Goal: Task Accomplishment & Management: Use online tool/utility

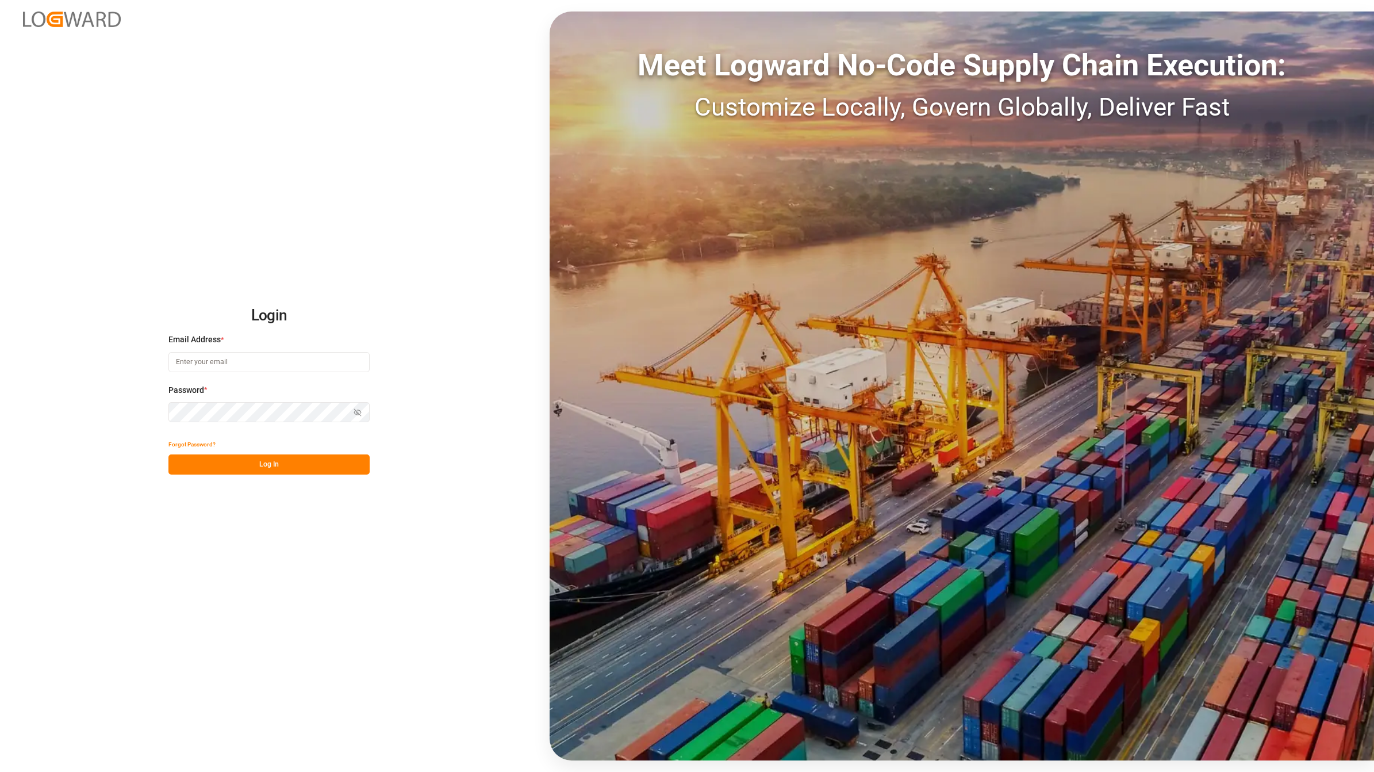
type input "[EMAIL_ADDRESS][DOMAIN_NAME]"
click at [244, 470] on button "Log In" at bounding box center [268, 464] width 201 height 20
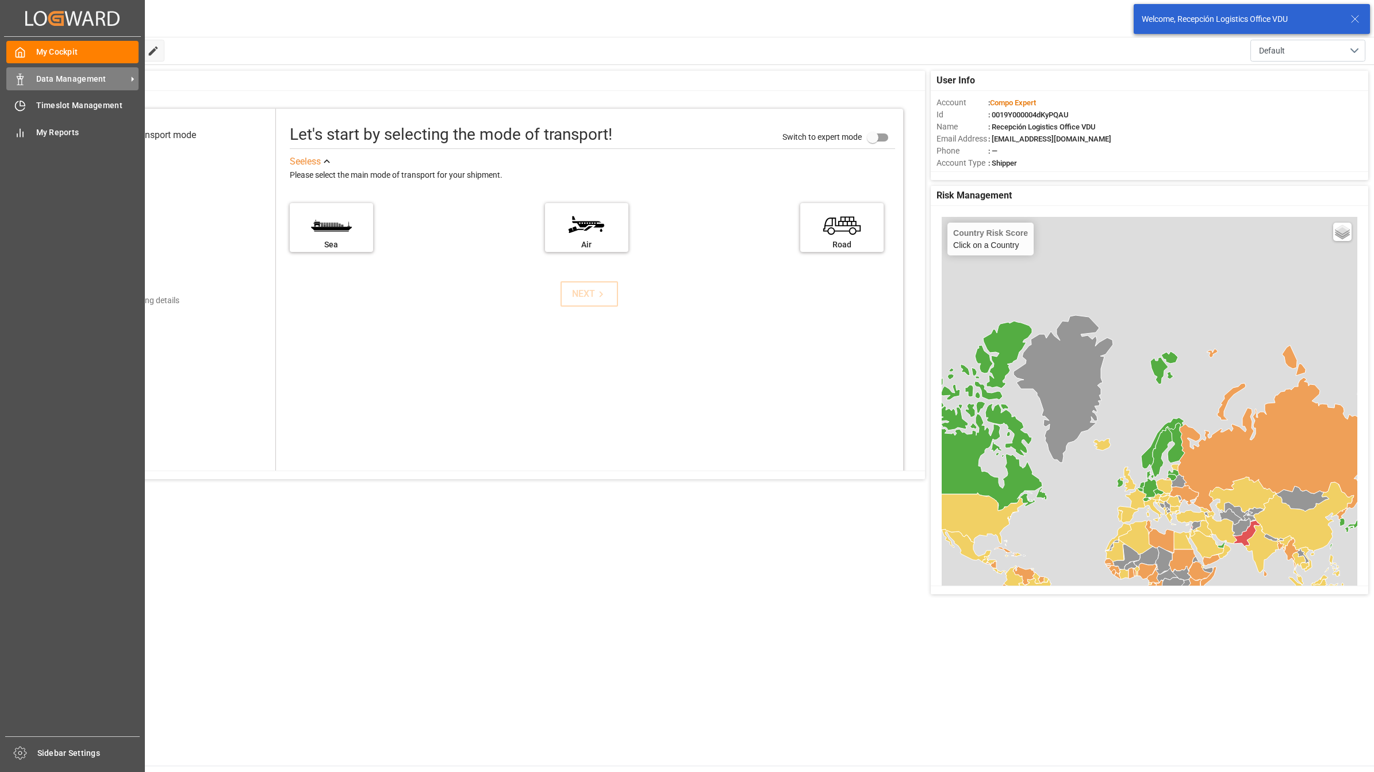
click at [23, 74] on icon at bounding box center [19, 79] width 11 height 11
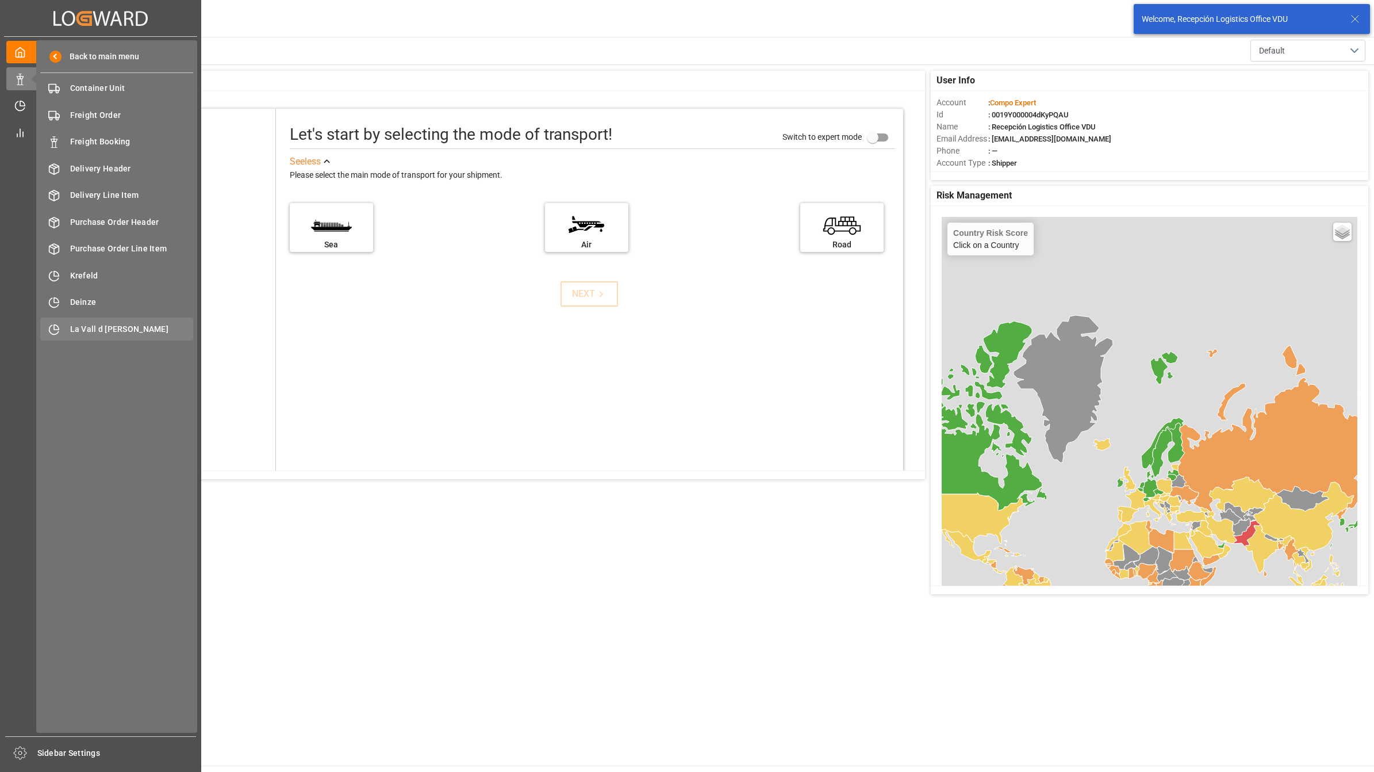
click at [62, 325] on div "La Vall d Uixo [GEOGRAPHIC_DATA]" at bounding box center [116, 328] width 153 height 22
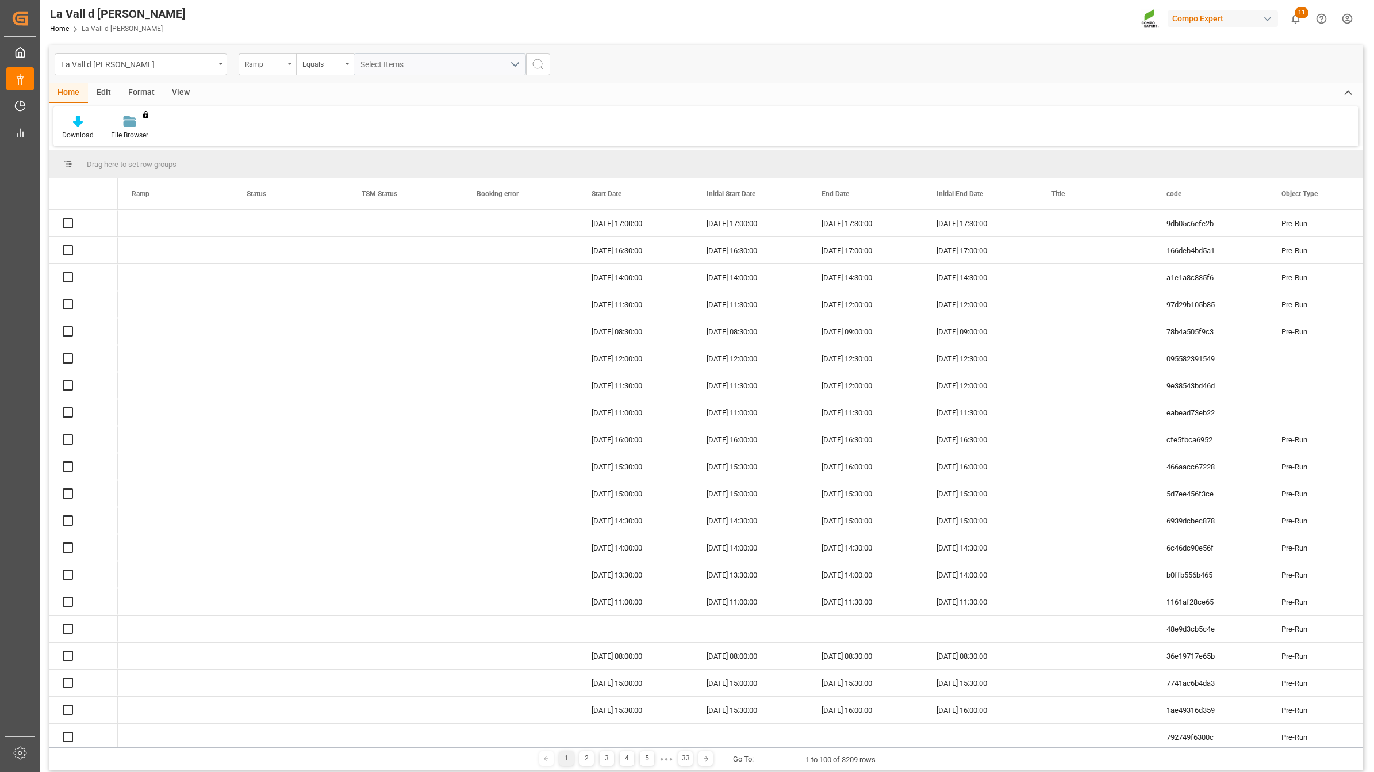
click at [262, 56] on div "Ramp" at bounding box center [264, 62] width 39 height 13
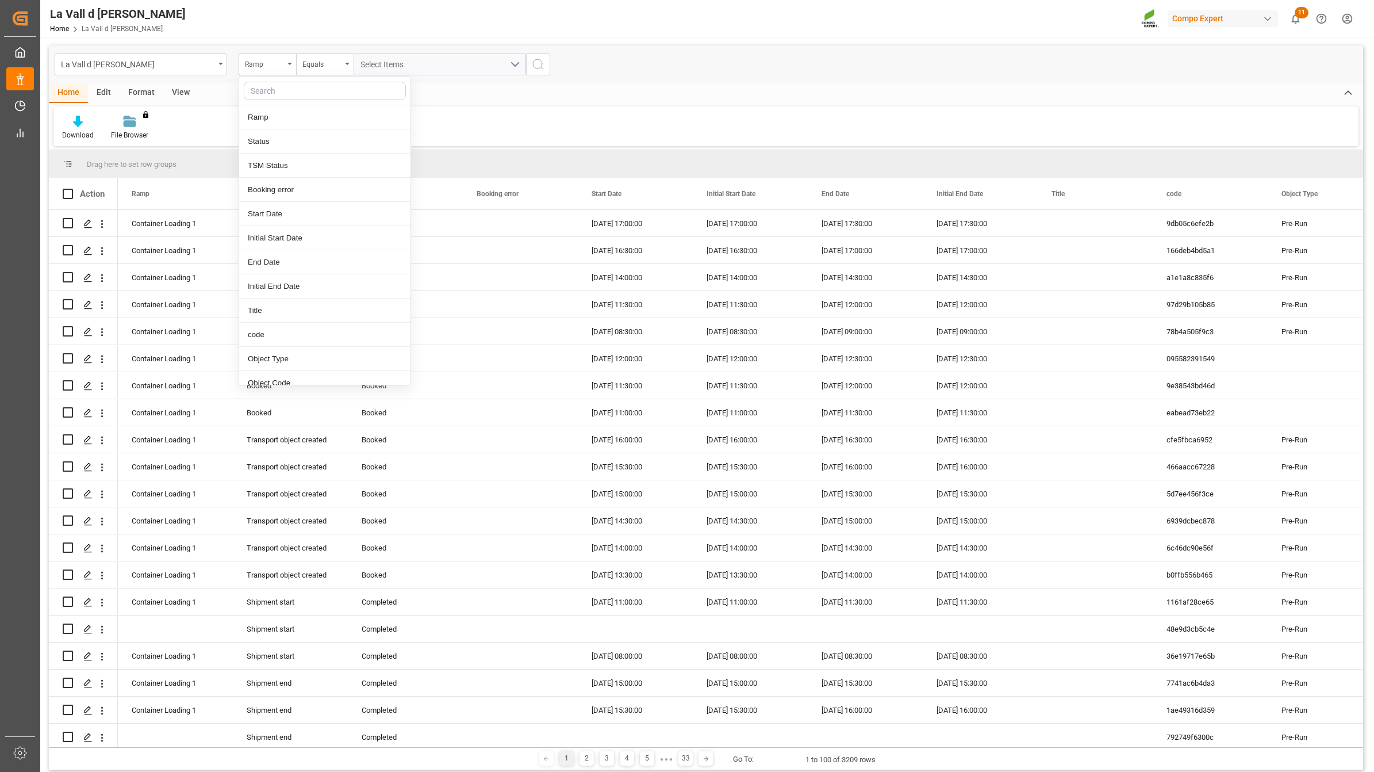
click at [149, 92] on div "Format" at bounding box center [142, 93] width 44 height 20
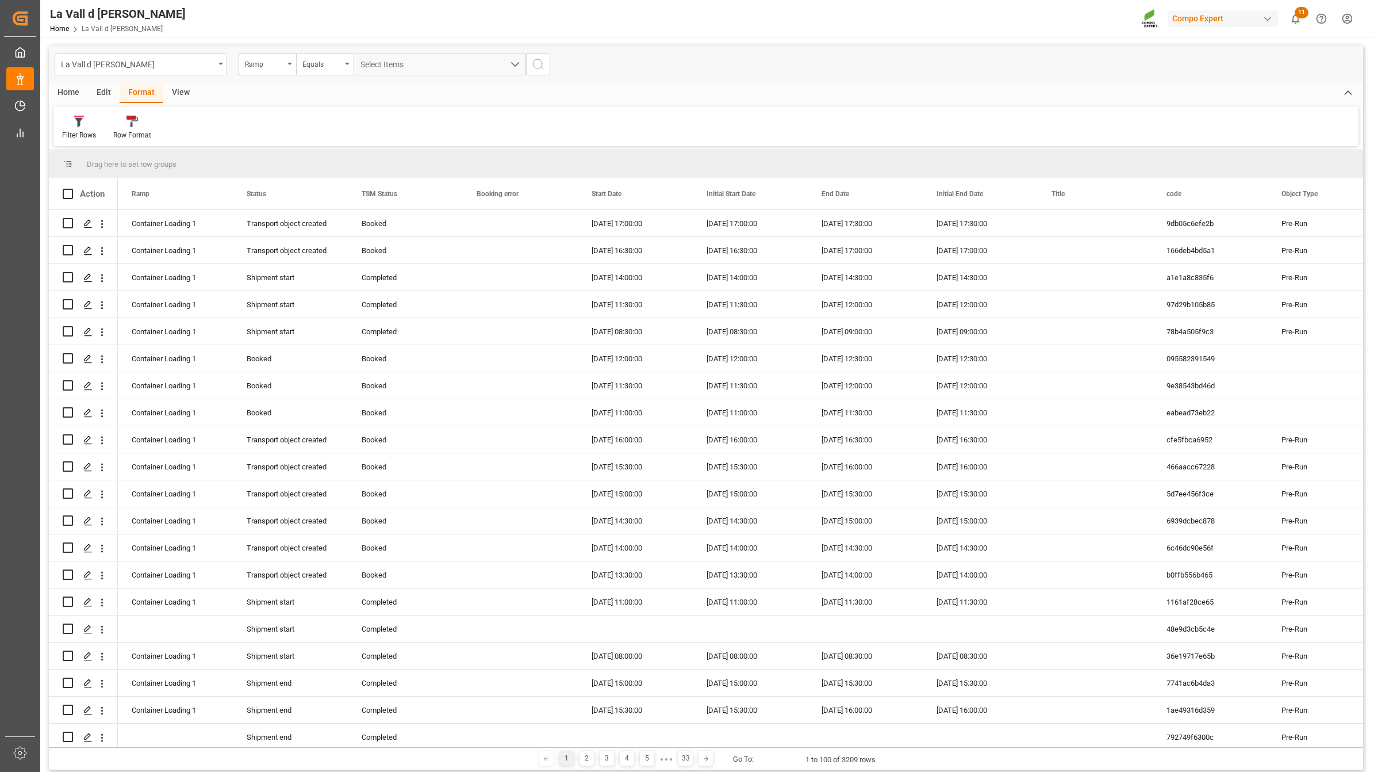
click at [187, 92] on div "View" at bounding box center [180, 93] width 35 height 20
click at [143, 124] on div at bounding box center [130, 121] width 57 height 12
click at [174, 166] on div "VDU Overview Carretileros" at bounding box center [161, 162] width 101 height 12
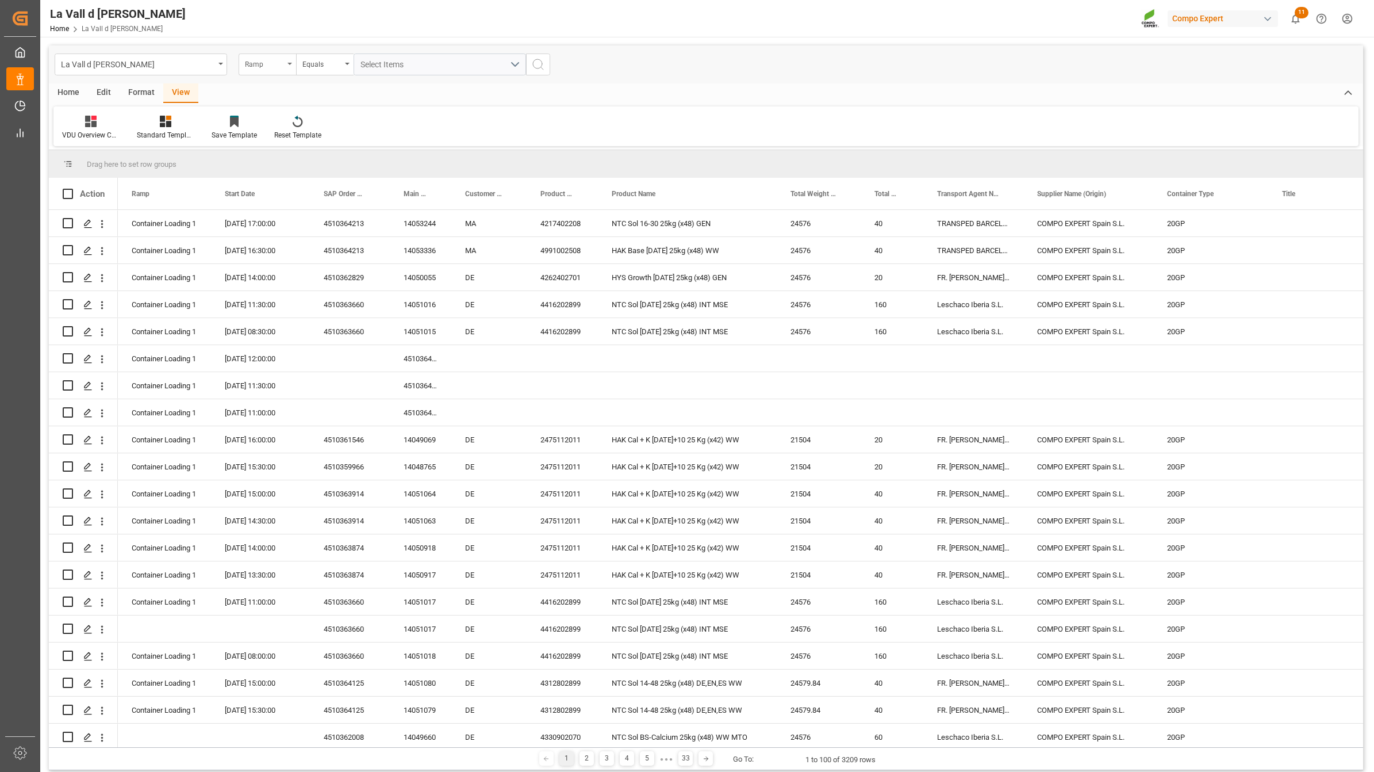
click at [277, 72] on div "Ramp" at bounding box center [267, 64] width 57 height 22
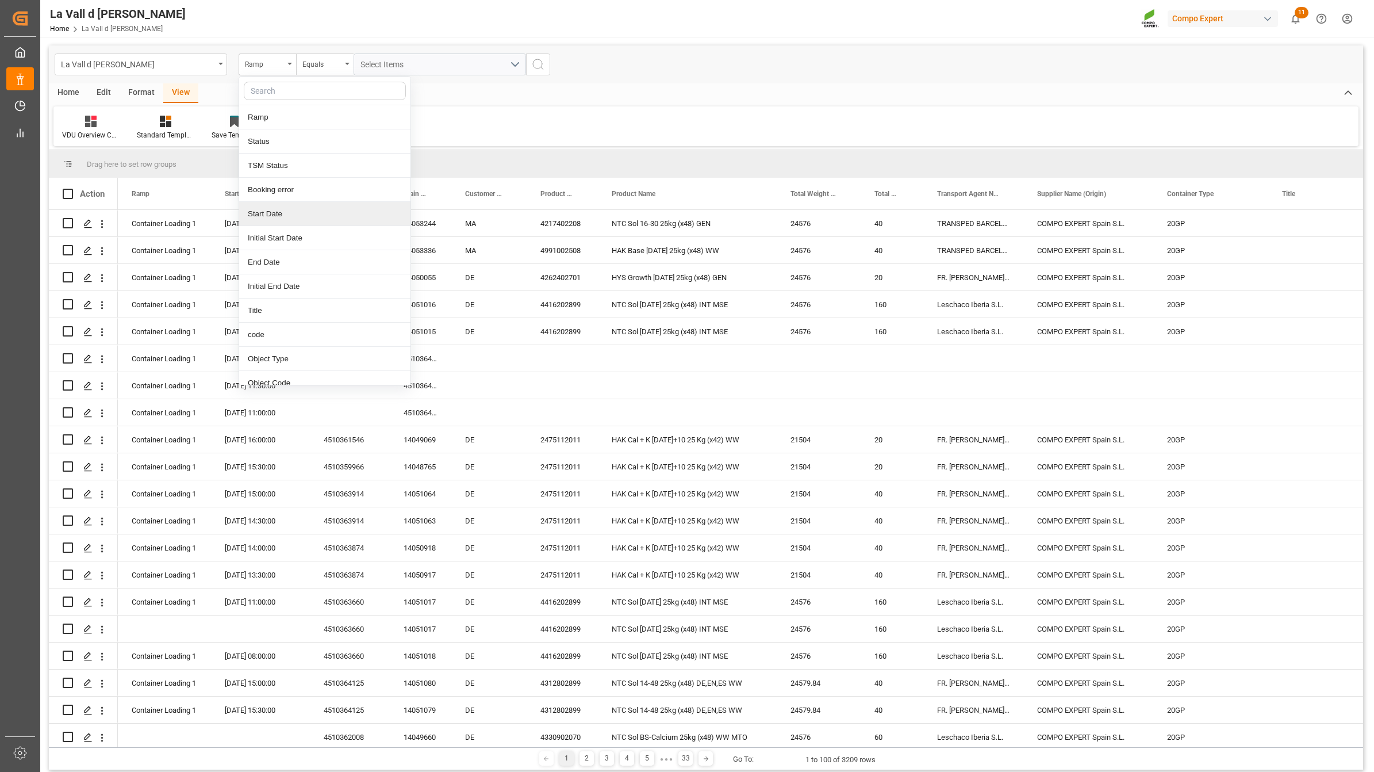
click at [285, 218] on div "Start Date" at bounding box center [324, 214] width 171 height 24
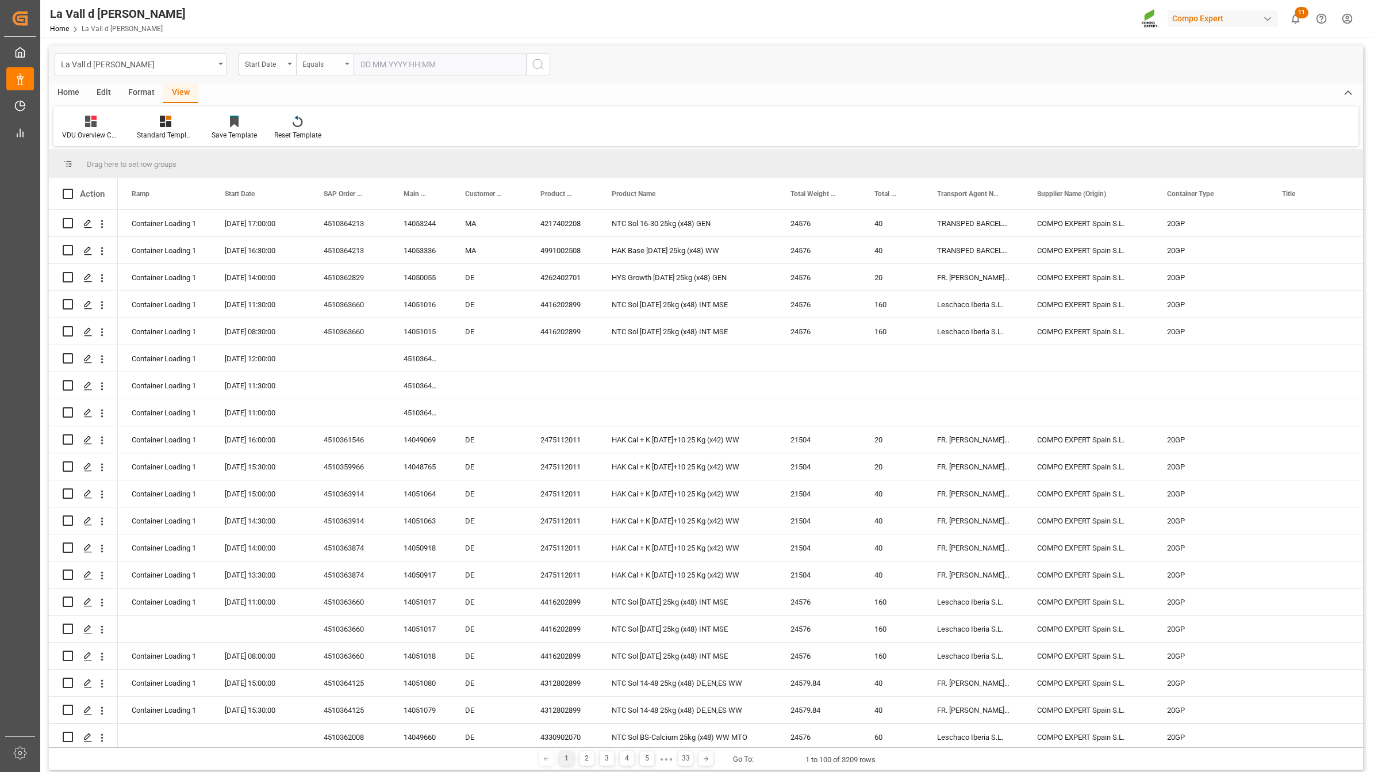
click at [332, 59] on div "Equals" at bounding box center [321, 62] width 39 height 13
click at [335, 208] on div "In range" at bounding box center [382, 214] width 171 height 24
click at [392, 69] on input "text" at bounding box center [397, 64] width 86 height 22
click at [370, 134] on div "29 30 1 2 3 4 5" at bounding box center [436, 134] width 157 height 22
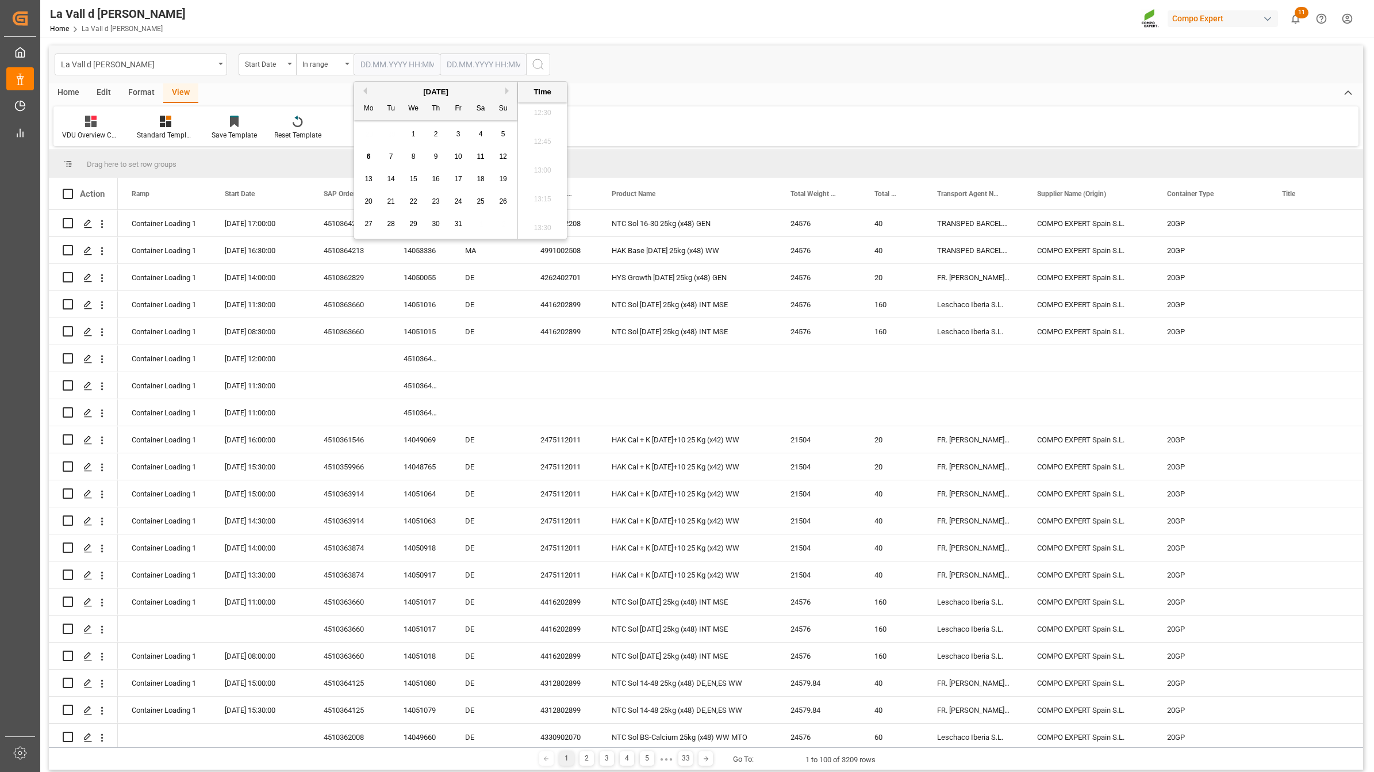
click at [385, 154] on div "7" at bounding box center [391, 157] width 14 height 14
type input "[DATE] 00:00"
click at [489, 66] on input "text" at bounding box center [483, 64] width 86 height 22
click at [447, 133] on div "29 30 1 2 3 4 5" at bounding box center [522, 134] width 157 height 22
click at [477, 153] on span "7" at bounding box center [478, 156] width 4 height 8
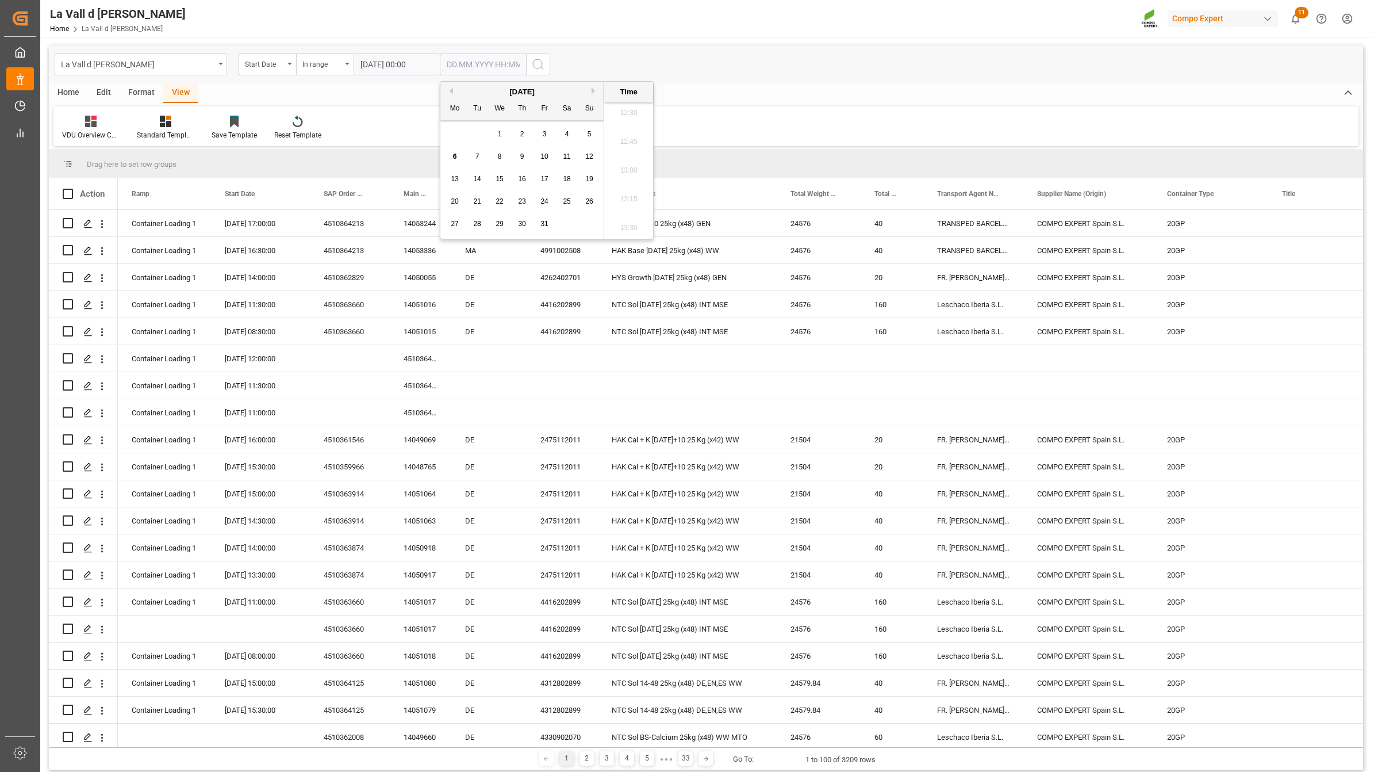
type input "[DATE] 00:00"
click at [539, 61] on icon "search button" at bounding box center [538, 64] width 14 height 14
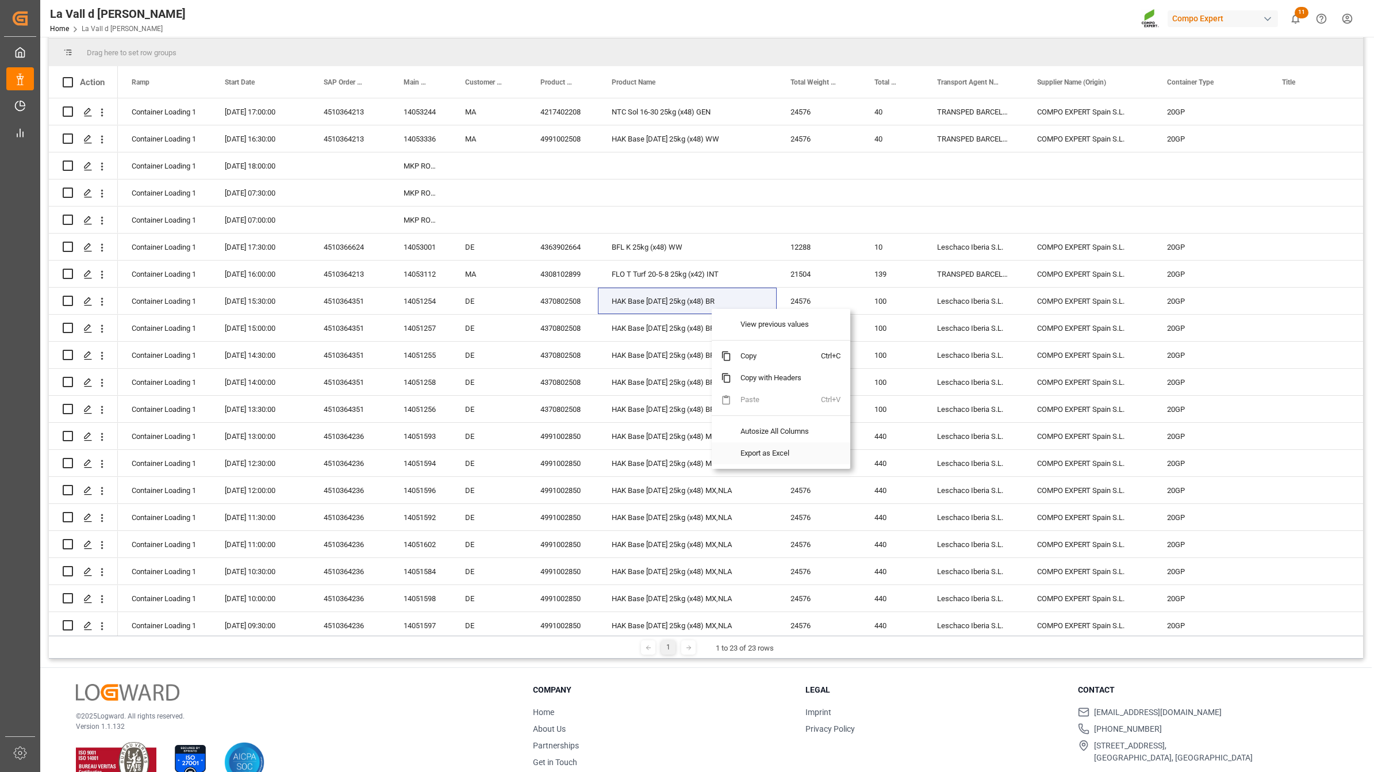
click at [751, 453] on span "Export as Excel" at bounding box center [776, 453] width 90 height 22
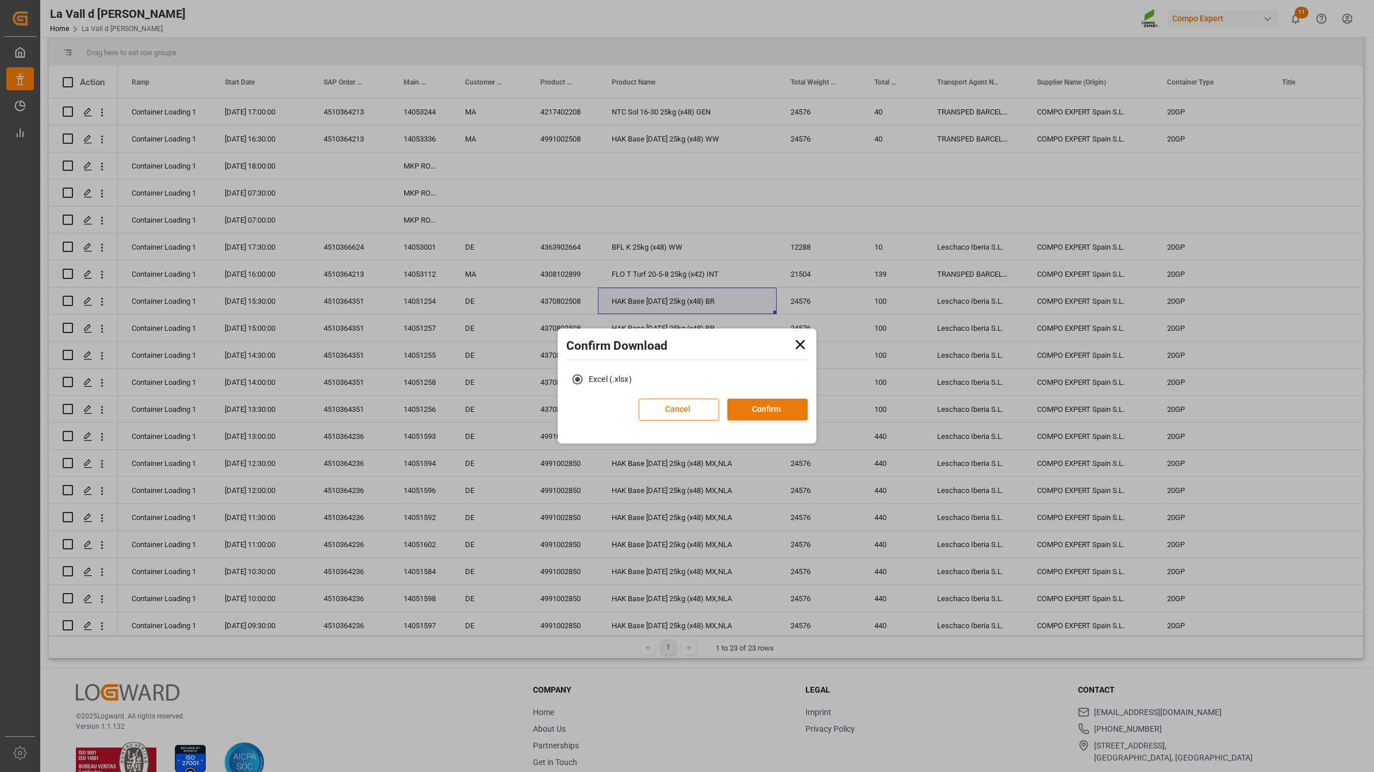
click at [783, 413] on button "Confirm" at bounding box center [767, 409] width 80 height 22
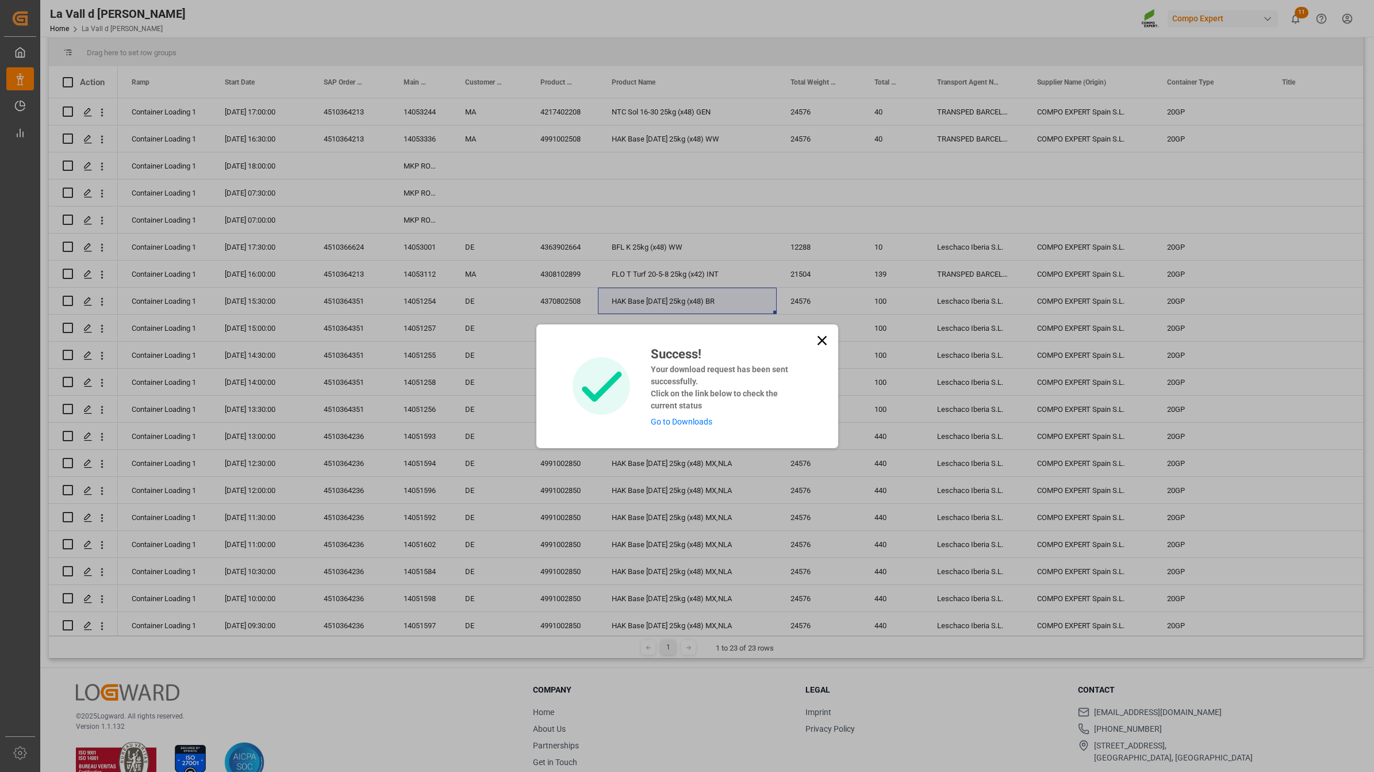
click at [668, 423] on link "Go to Downloads" at bounding box center [682, 421] width 62 height 9
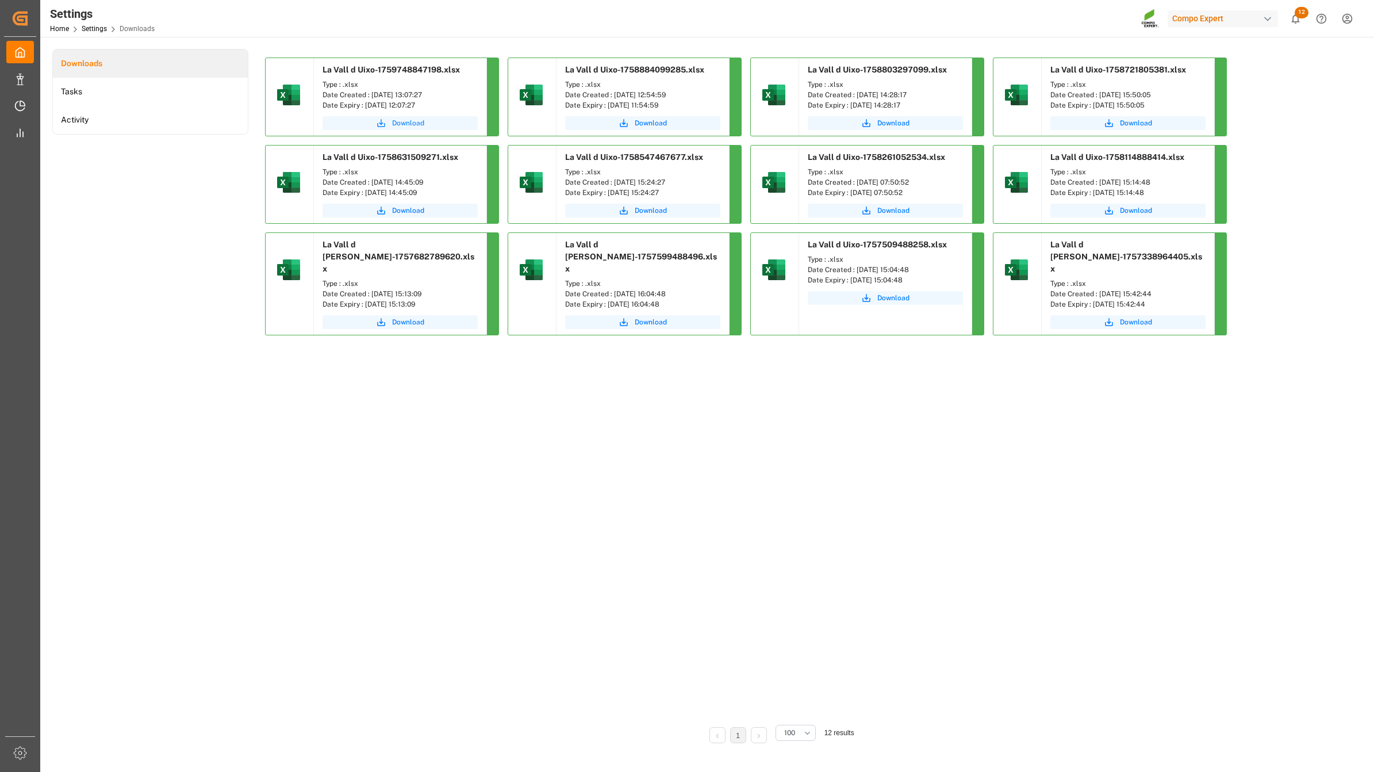
click at [381, 120] on icon "submit" at bounding box center [381, 123] width 8 height 8
drag, startPoint x: 234, startPoint y: 435, endPoint x: 259, endPoint y: 302, distance: 134.5
click at [235, 436] on div "Downloads Tasks Activity" at bounding box center [150, 404] width 196 height 710
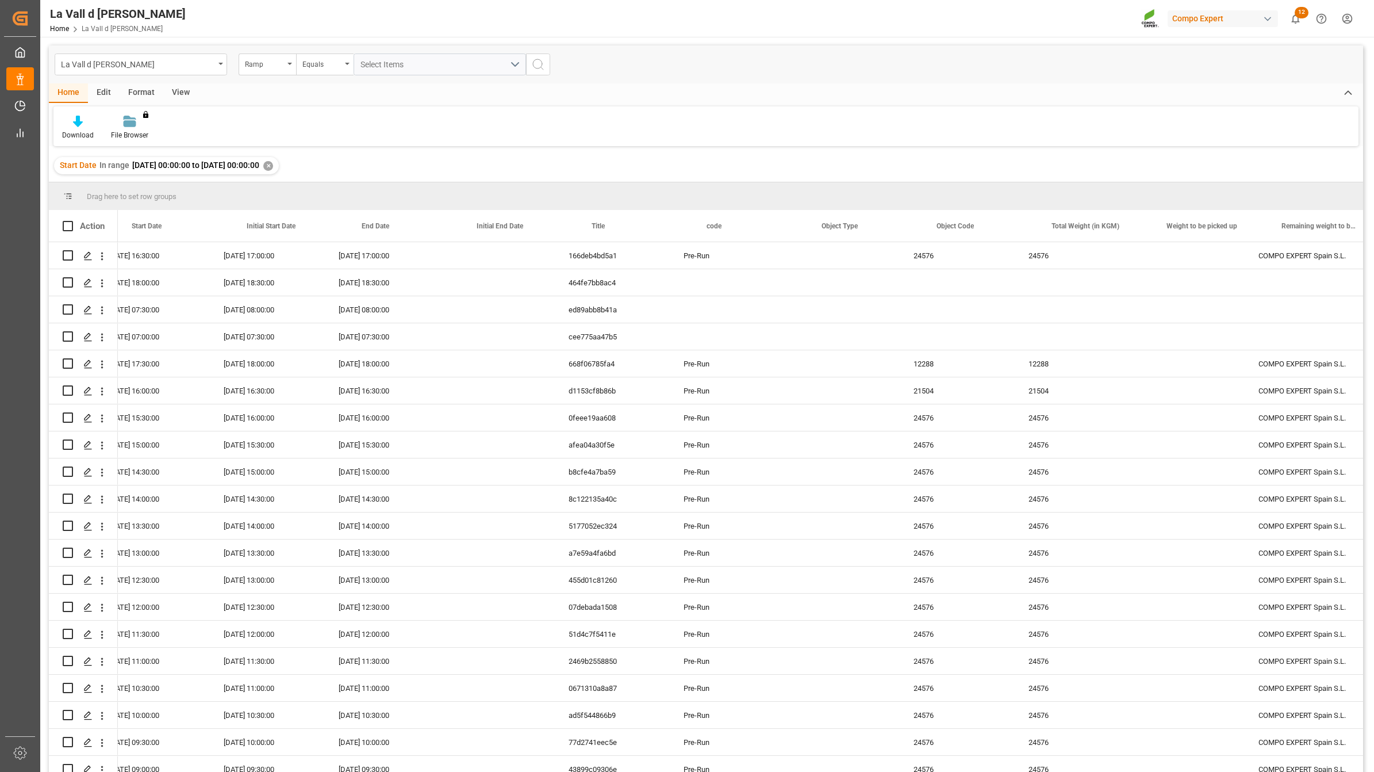
scroll to position [0, 460]
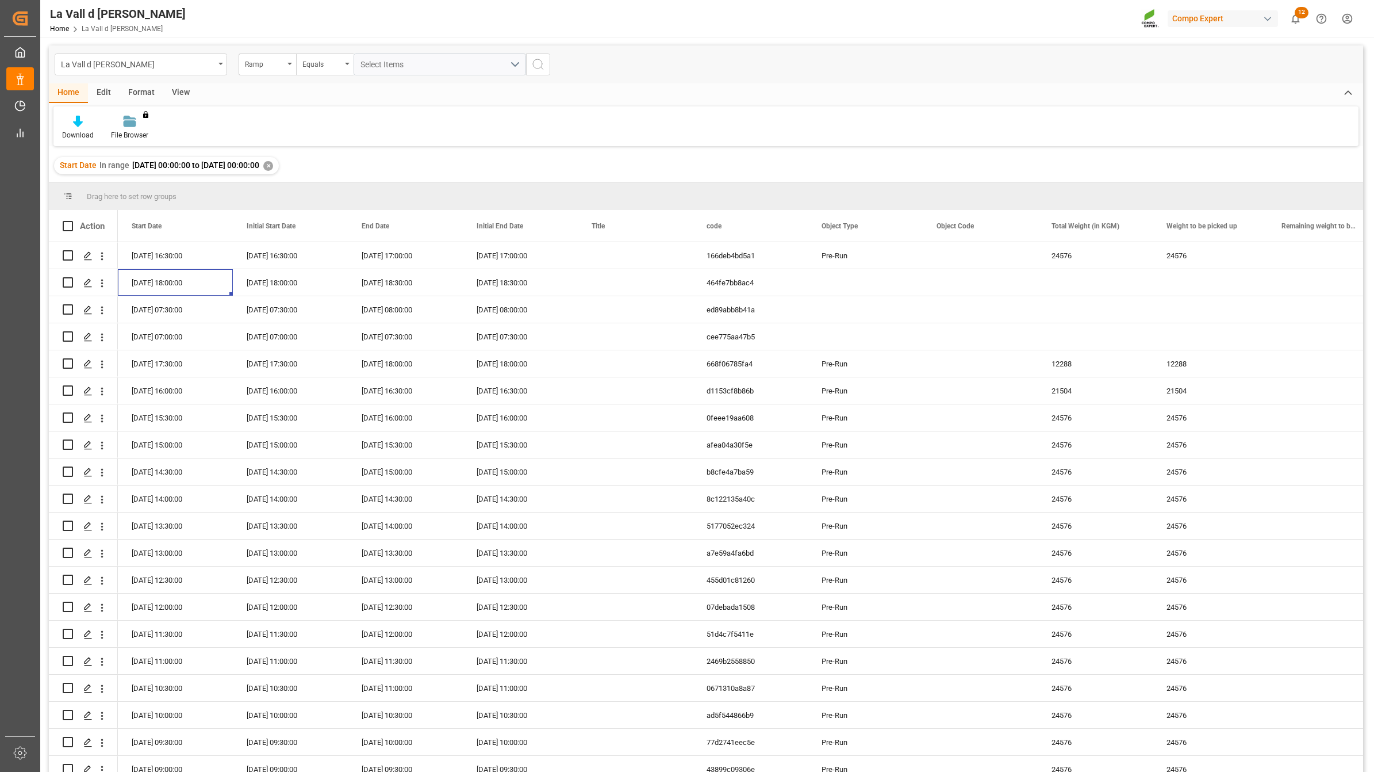
drag, startPoint x: 597, startPoint y: 247, endPoint x: 1061, endPoint y: 783, distance: 708.4
click at [1061, 771] on html "Created by potrace 1.15, written by [PERSON_NAME] [DATE]-[DATE] Created by potr…" at bounding box center [687, 386] width 1374 height 772
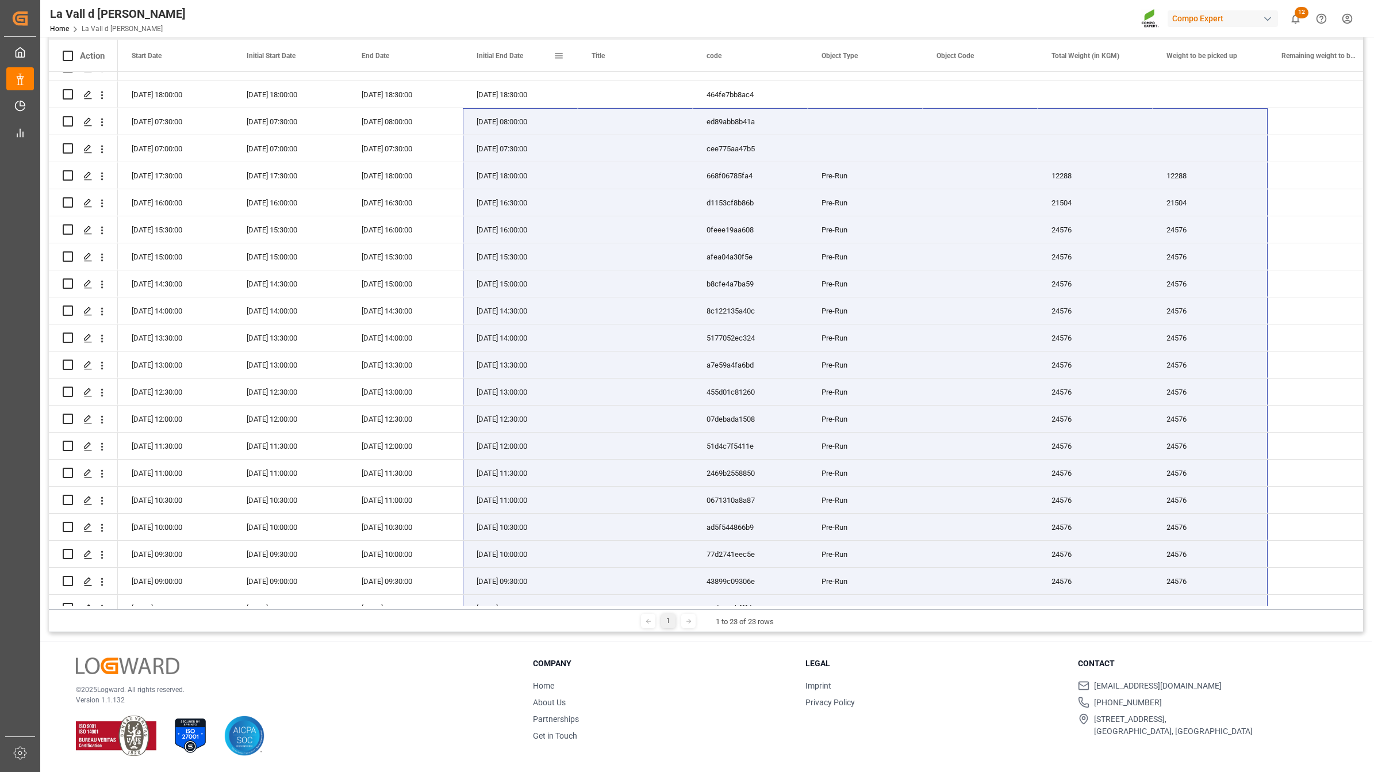
scroll to position [0, 0]
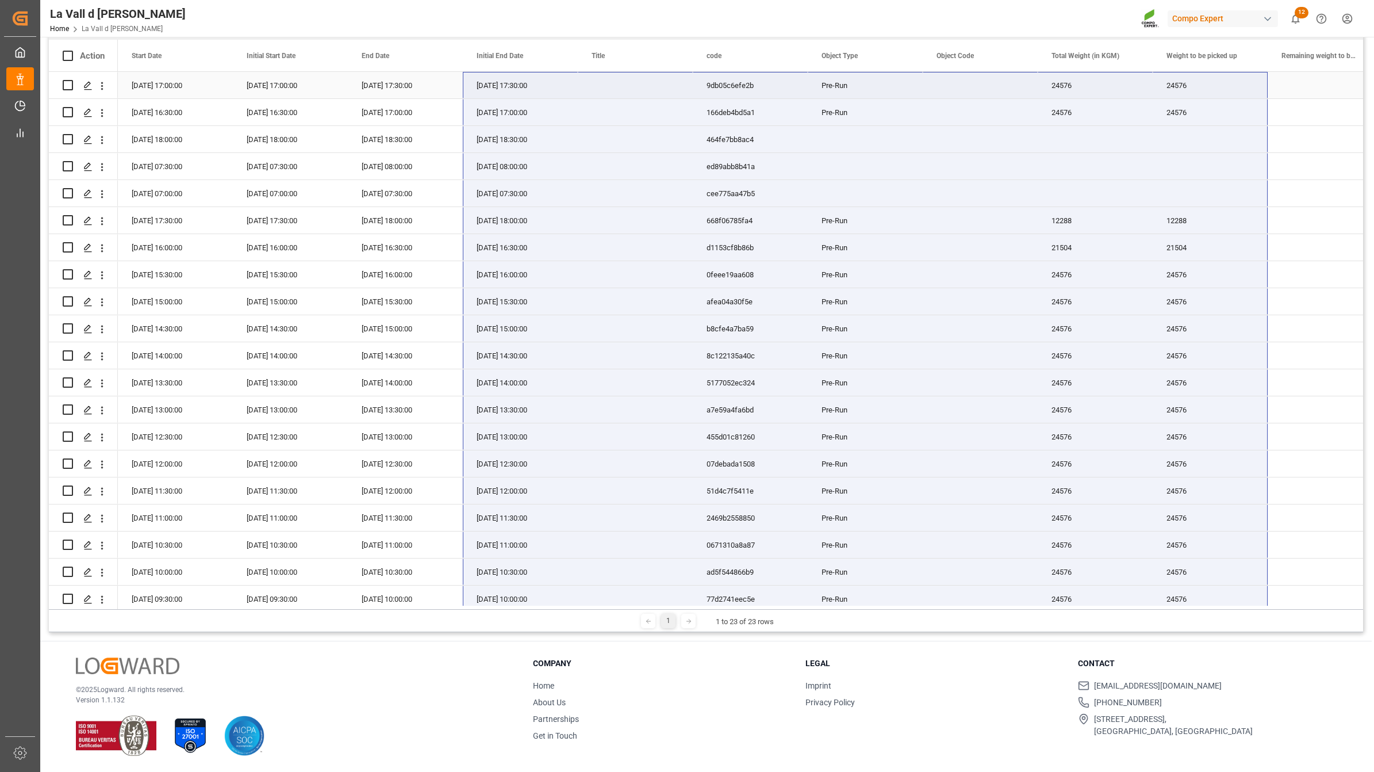
drag, startPoint x: 1245, startPoint y: 581, endPoint x: 553, endPoint y: 78, distance: 855.3
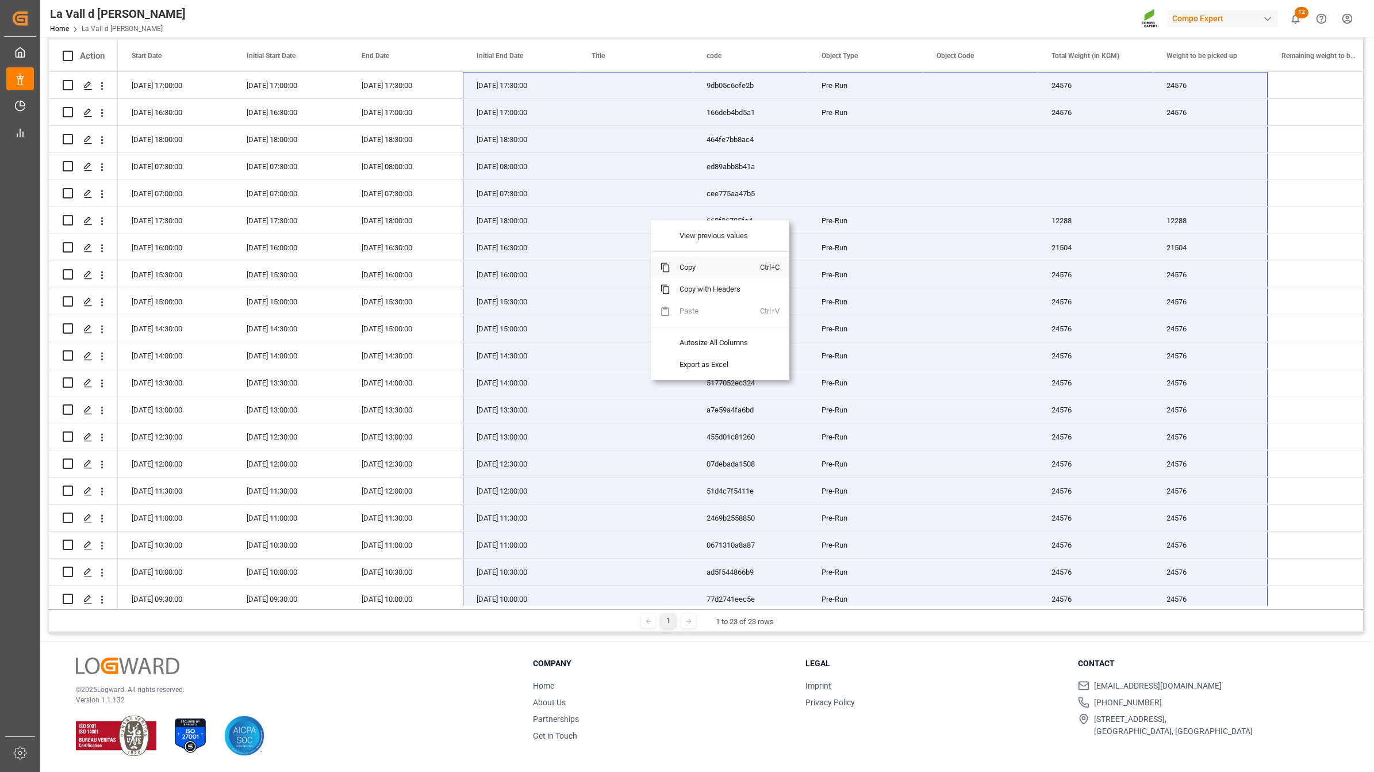
click at [691, 265] on span "Copy" at bounding box center [715, 267] width 90 height 22
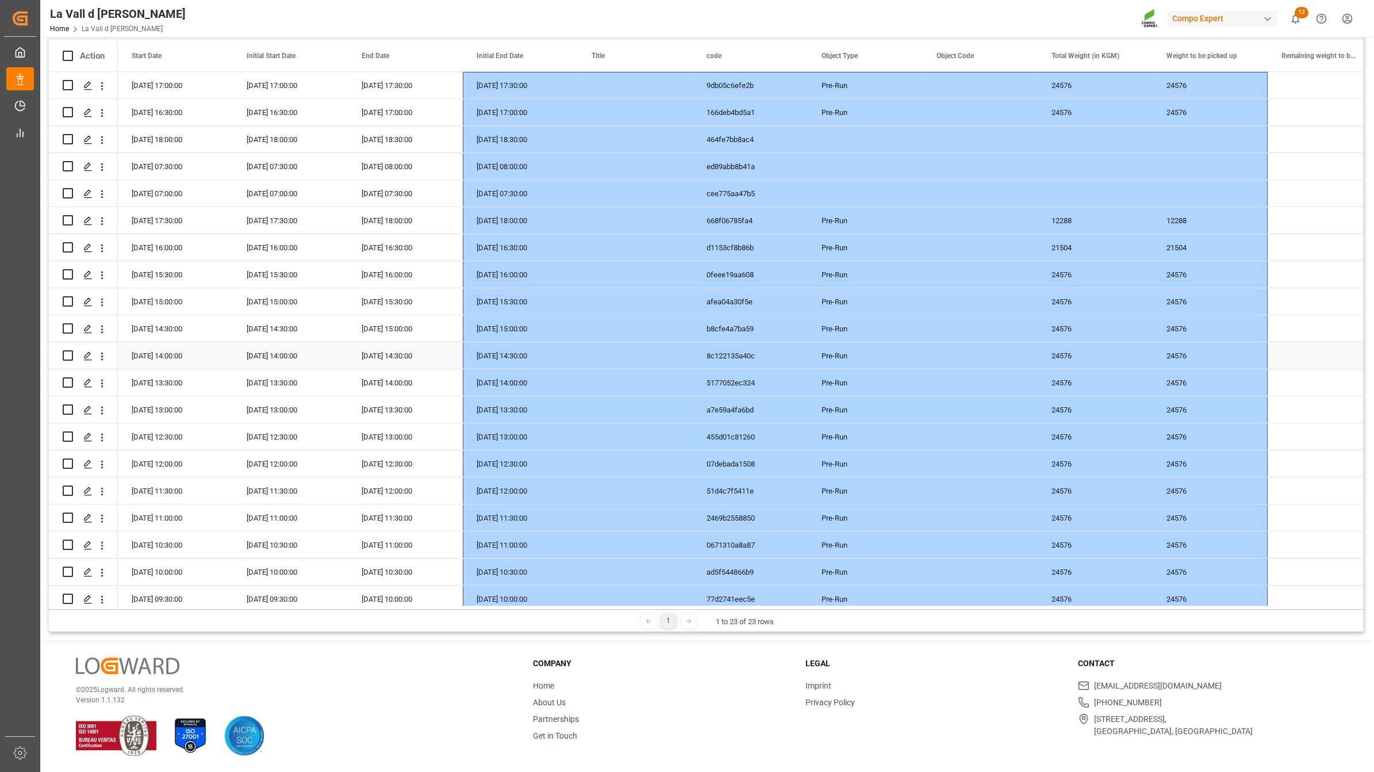
scroll to position [91, 0]
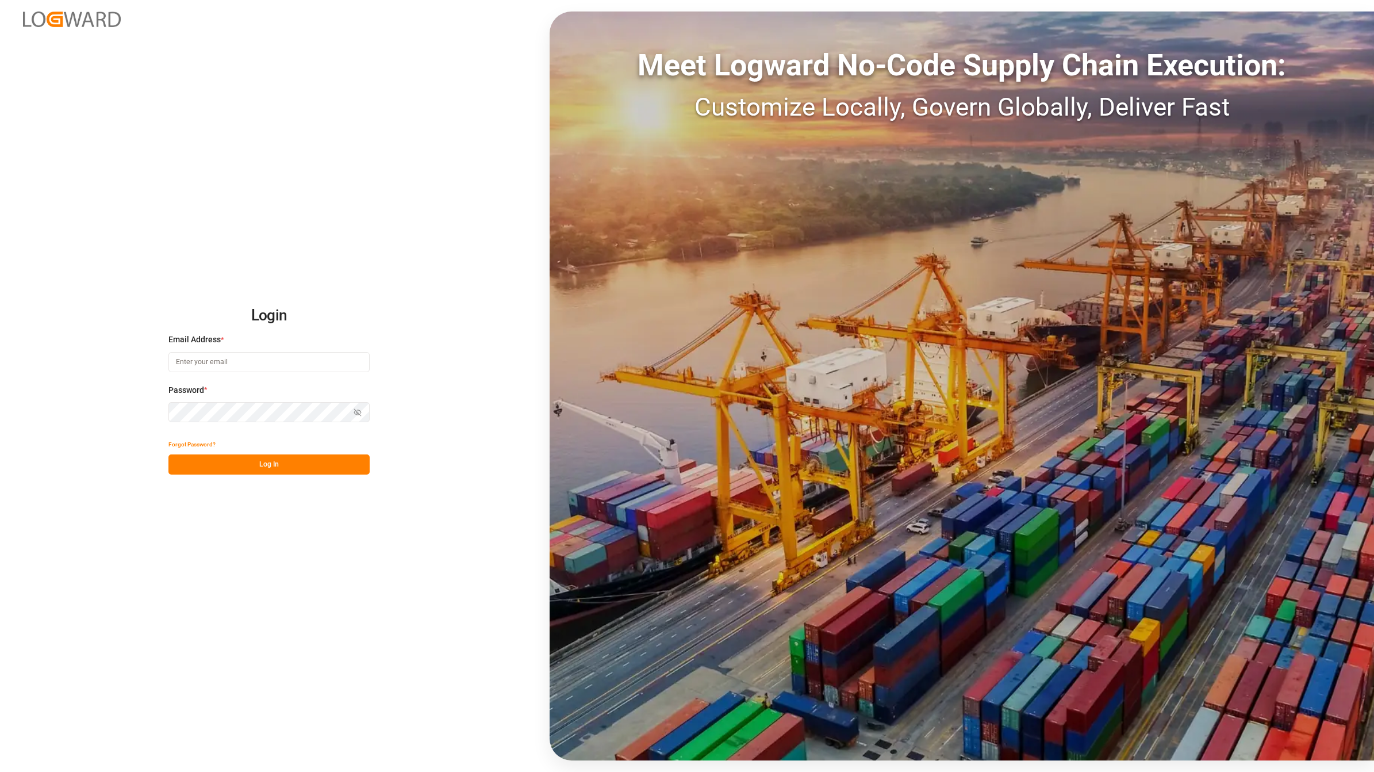
type input "[EMAIL_ADDRESS][DOMAIN_NAME]"
drag, startPoint x: 305, startPoint y: 462, endPoint x: 262, endPoint y: 473, distance: 45.0
click at [305, 462] on button "Log In" at bounding box center [268, 464] width 201 height 20
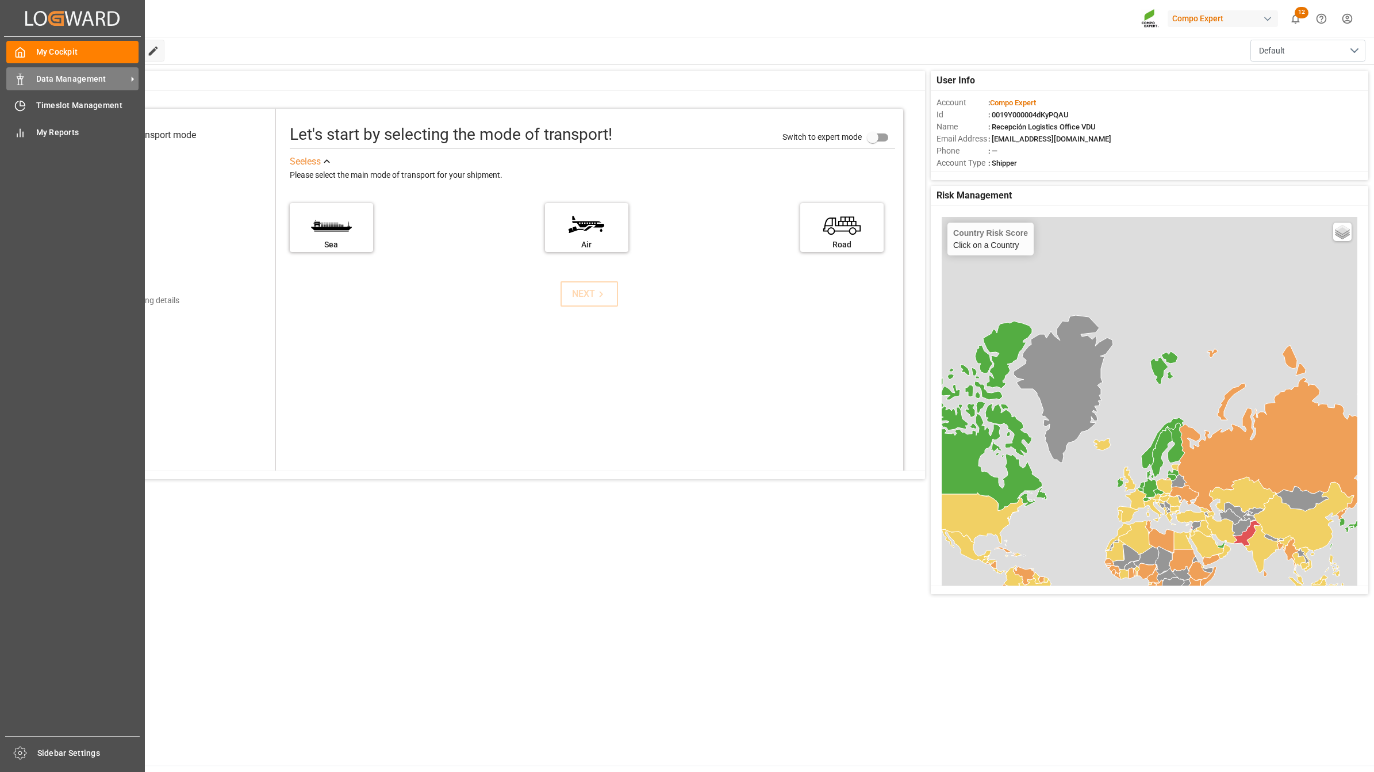
click at [23, 78] on polygon at bounding box center [21, 77] width 3 height 2
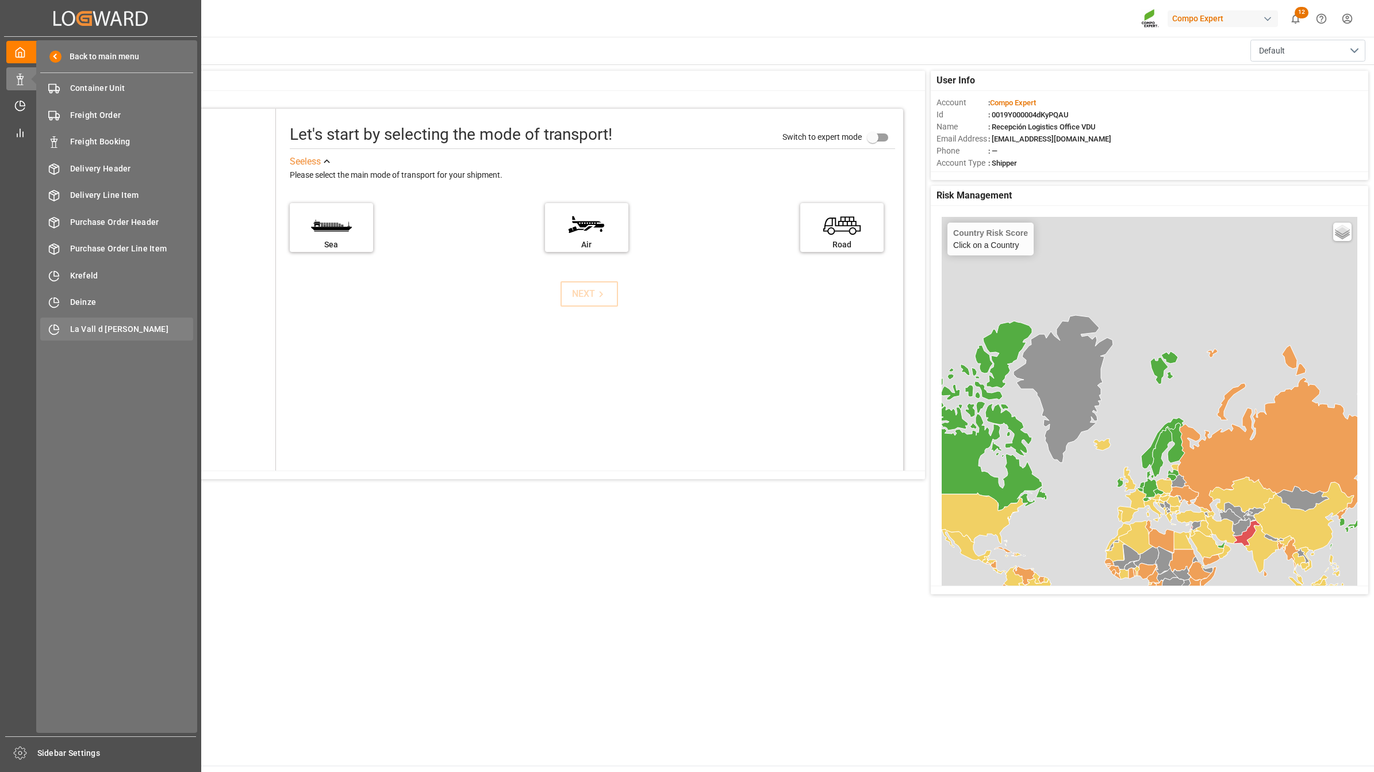
click at [151, 332] on span "La Vall d [PERSON_NAME]" at bounding box center [132, 329] width 124 height 12
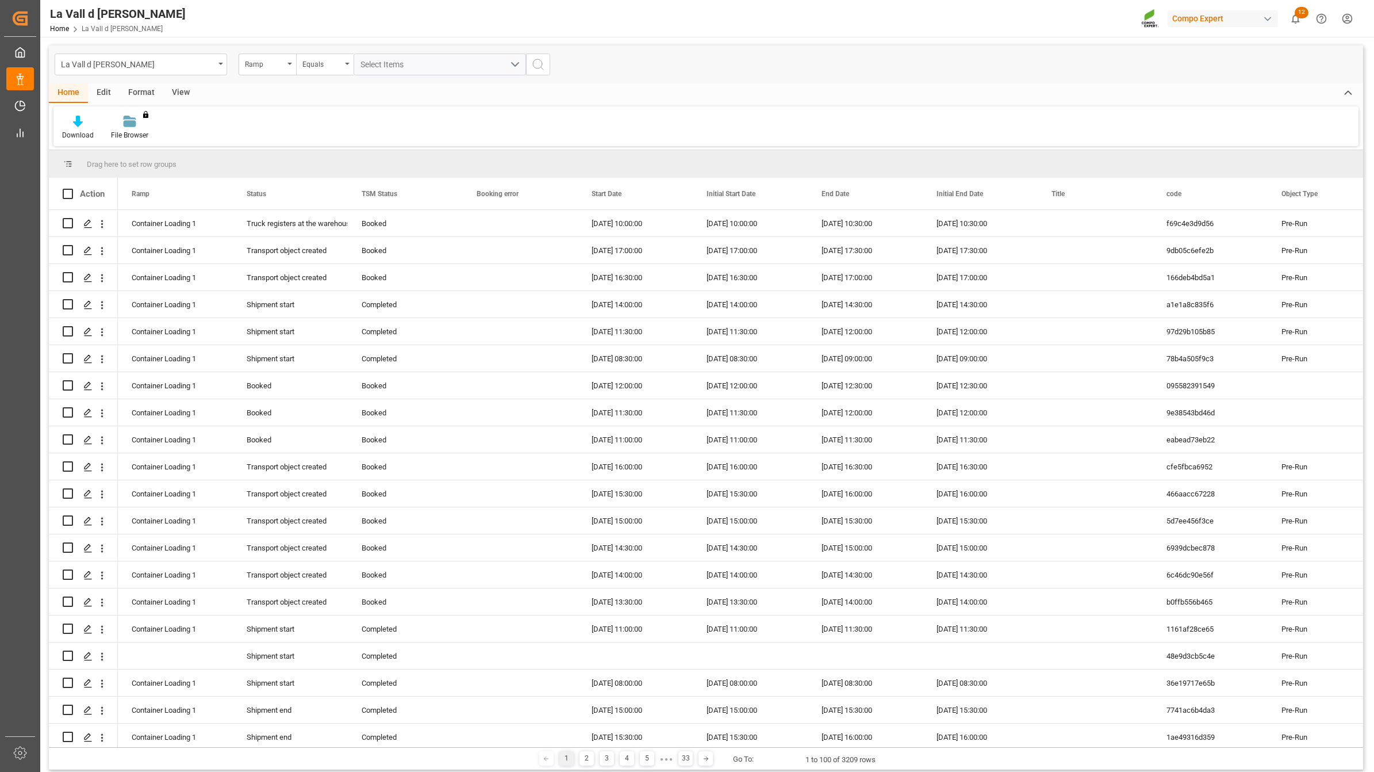
click at [151, 87] on div "Format" at bounding box center [142, 93] width 44 height 20
click at [182, 88] on div "View" at bounding box center [180, 93] width 35 height 20
click at [140, 128] on div "Standard Templates" at bounding box center [130, 127] width 75 height 25
click at [163, 161] on div "VDU Overview Carretileros" at bounding box center [161, 162] width 101 height 12
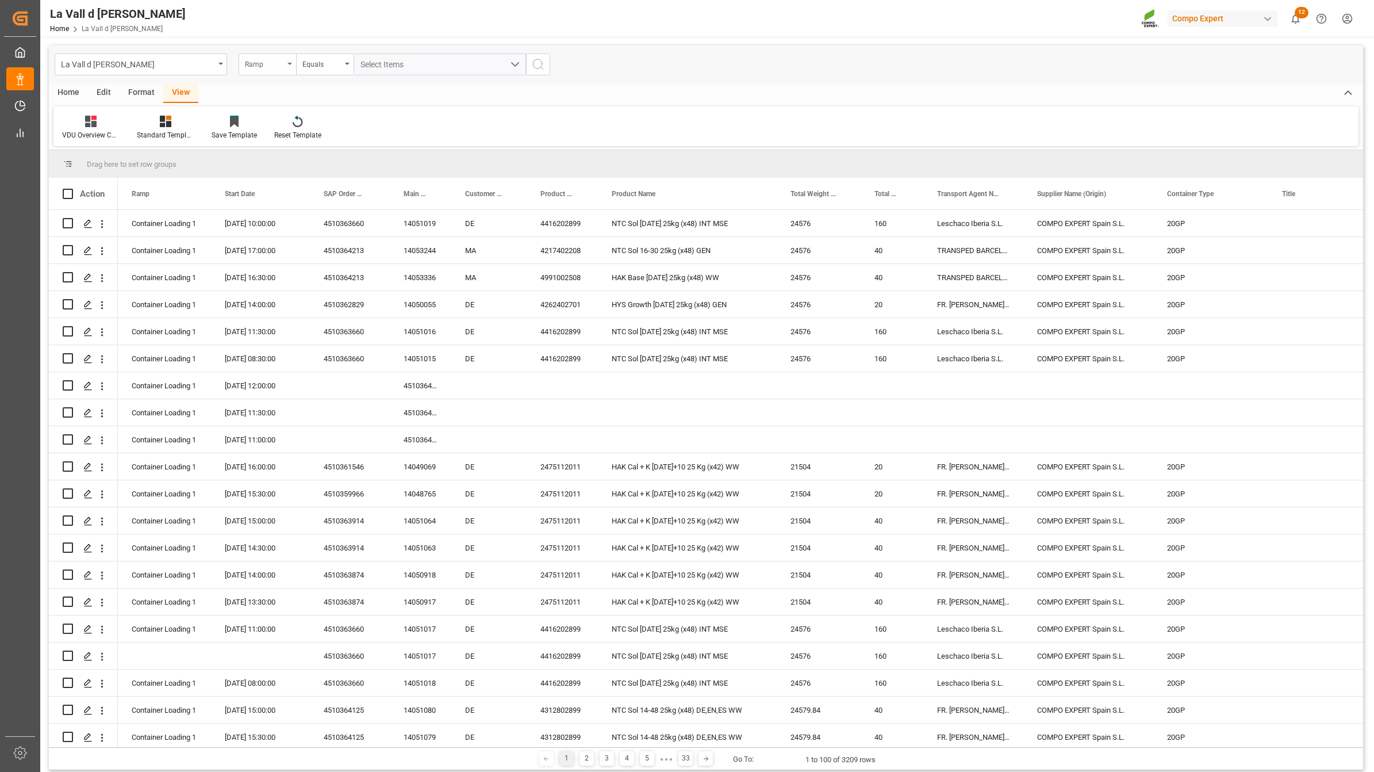
click at [249, 70] on div "Ramp" at bounding box center [267, 64] width 57 height 22
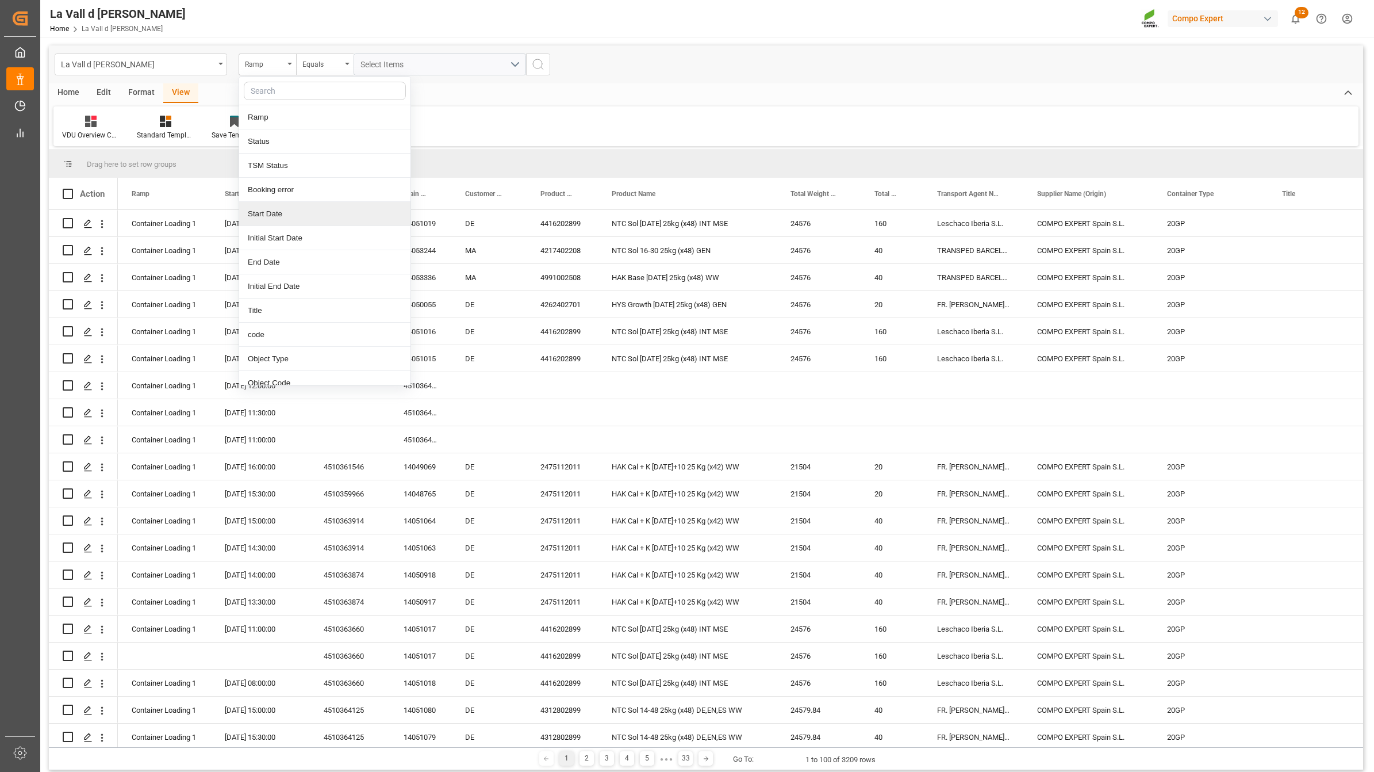
click at [271, 217] on div "Start Date" at bounding box center [324, 214] width 171 height 24
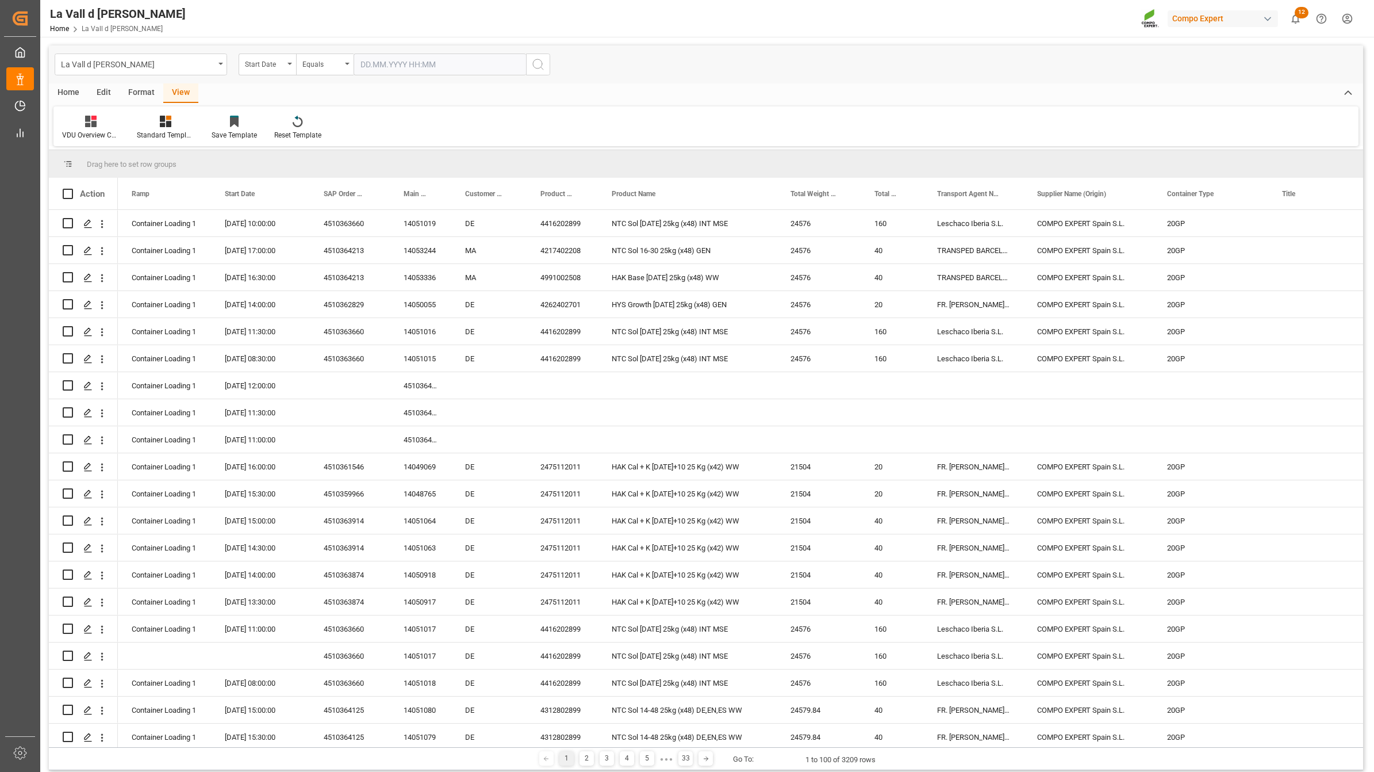
click at [392, 62] on input "text" at bounding box center [440, 64] width 172 height 22
click at [367, 139] on div "29 30 1 2 3 4 5" at bounding box center [436, 134] width 157 height 22
click at [392, 159] on span "7" at bounding box center [391, 156] width 4 height 8
type input "[DATE] 00:00"
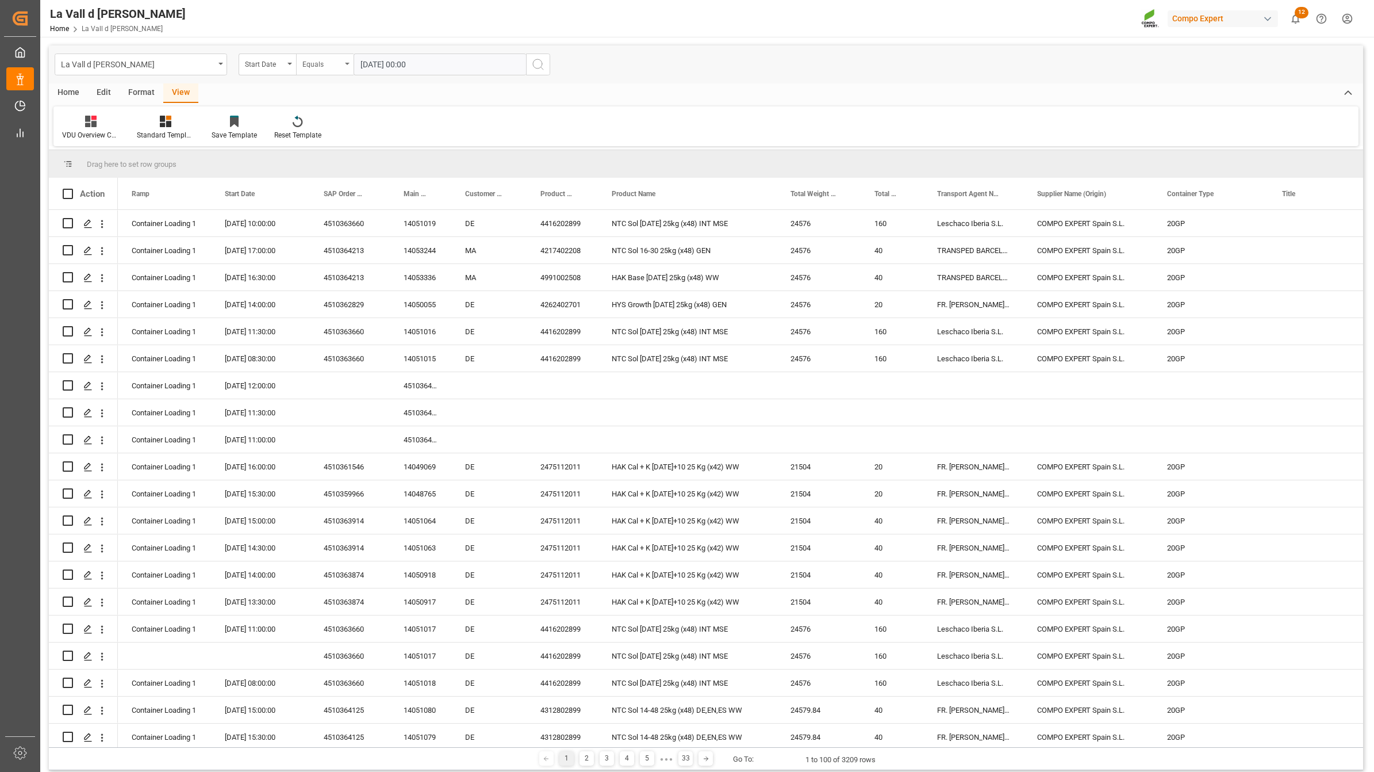
click at [340, 64] on div "Equals" at bounding box center [321, 62] width 39 height 13
click at [326, 214] on div "In range" at bounding box center [382, 214] width 171 height 24
click at [407, 63] on input "text" at bounding box center [397, 64] width 86 height 22
click at [361, 131] on div "29 30 1 2 3 4 5" at bounding box center [436, 134] width 157 height 22
click at [390, 156] on span "7" at bounding box center [391, 156] width 4 height 8
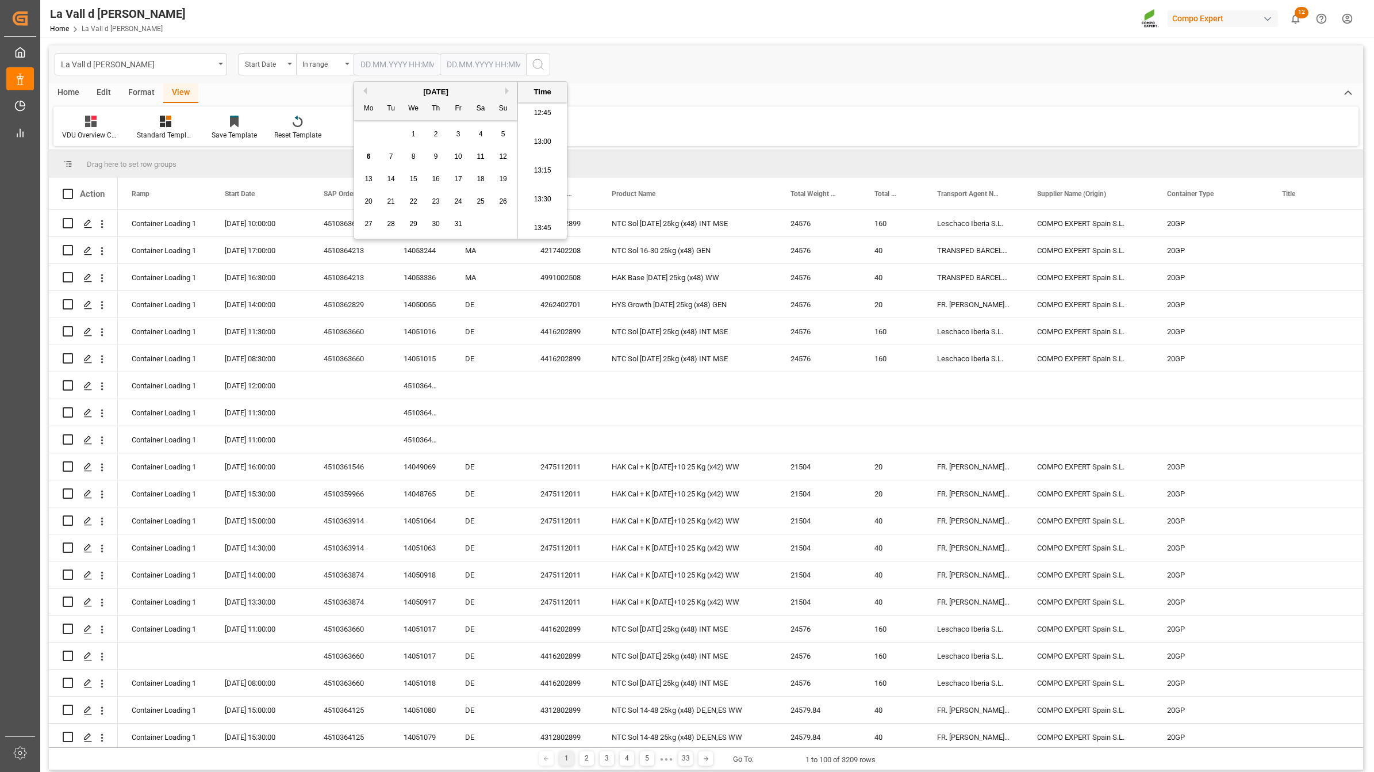
type input "[DATE] 00:00"
drag, startPoint x: 467, startPoint y: 62, endPoint x: 450, endPoint y: 101, distance: 43.0
click at [467, 62] on input "text" at bounding box center [483, 64] width 86 height 22
click at [451, 134] on div "29 30 1 2 3 4 5" at bounding box center [522, 134] width 157 height 22
click at [473, 156] on div "7" at bounding box center [477, 157] width 14 height 14
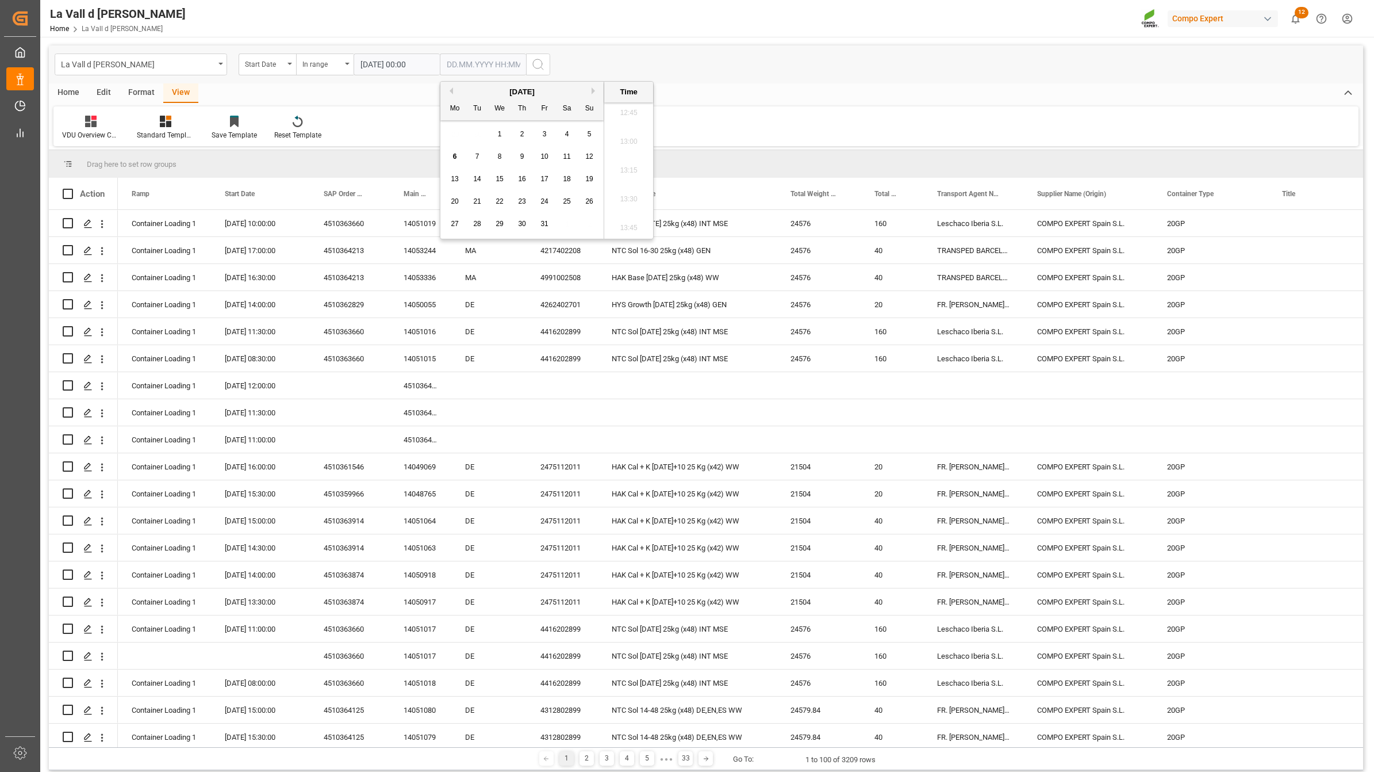
type input "[DATE] 00:00"
click at [539, 62] on icon "search button" at bounding box center [538, 64] width 14 height 14
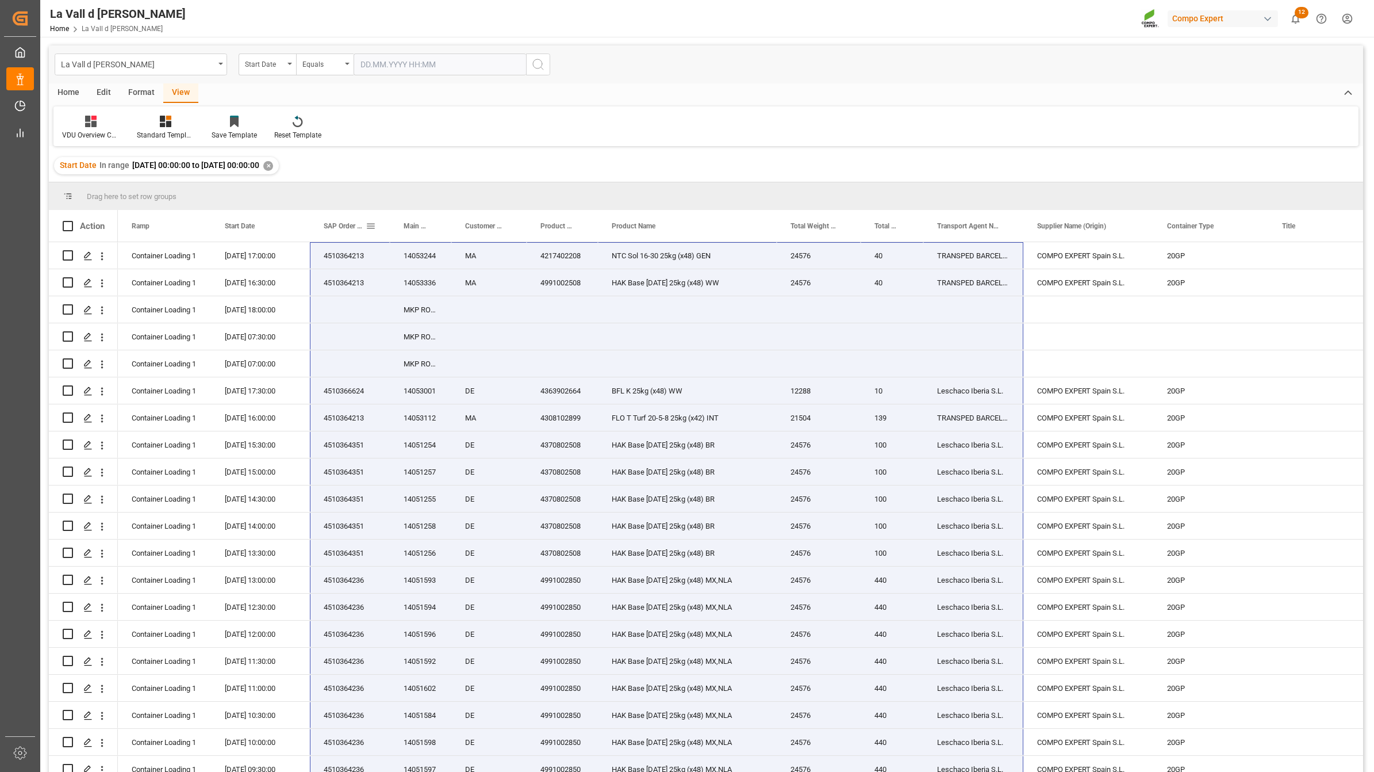
drag, startPoint x: 984, startPoint y: 658, endPoint x: 354, endPoint y: 239, distance: 757.3
click at [352, 239] on div "Action Ramp Start Date SAP Order Number" at bounding box center [706, 494] width 1314 height 569
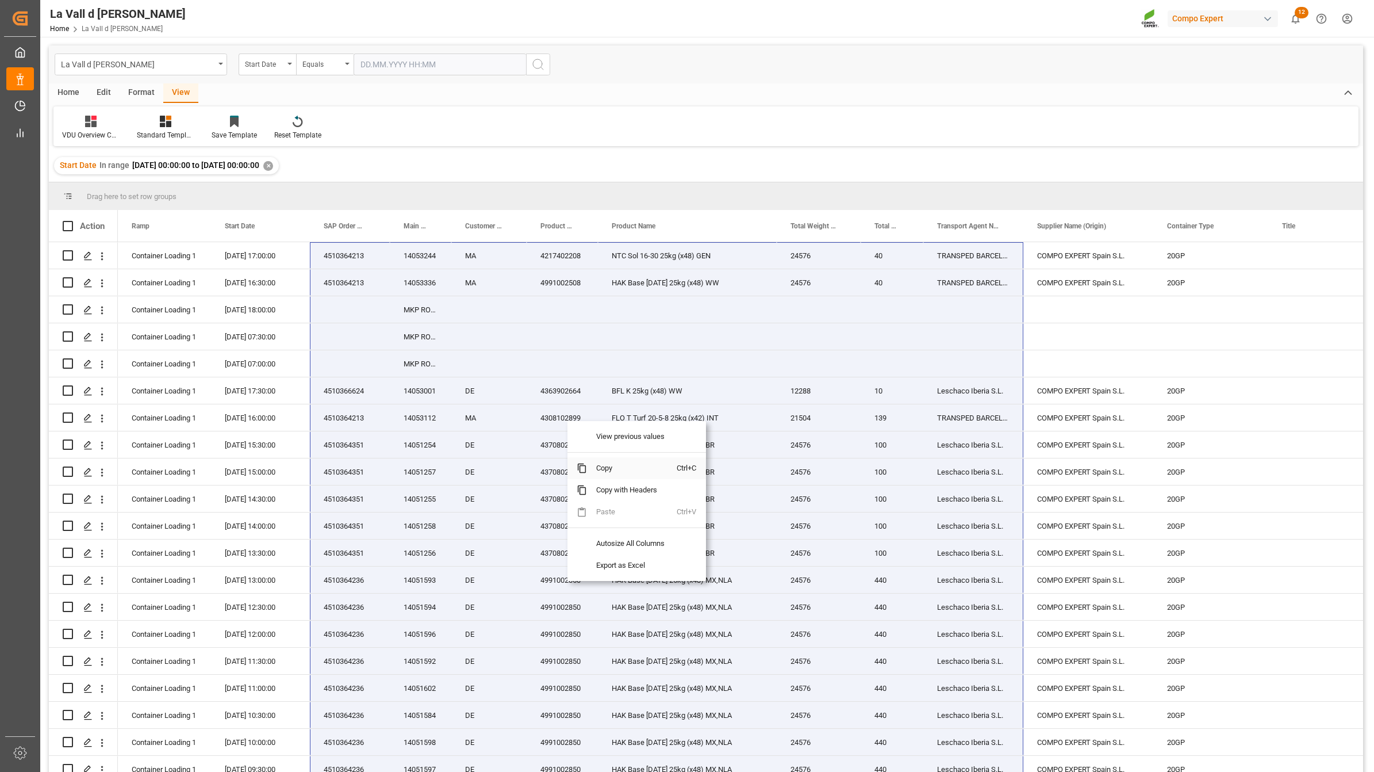
click at [608, 469] on span "Copy" at bounding box center [632, 468] width 90 height 22
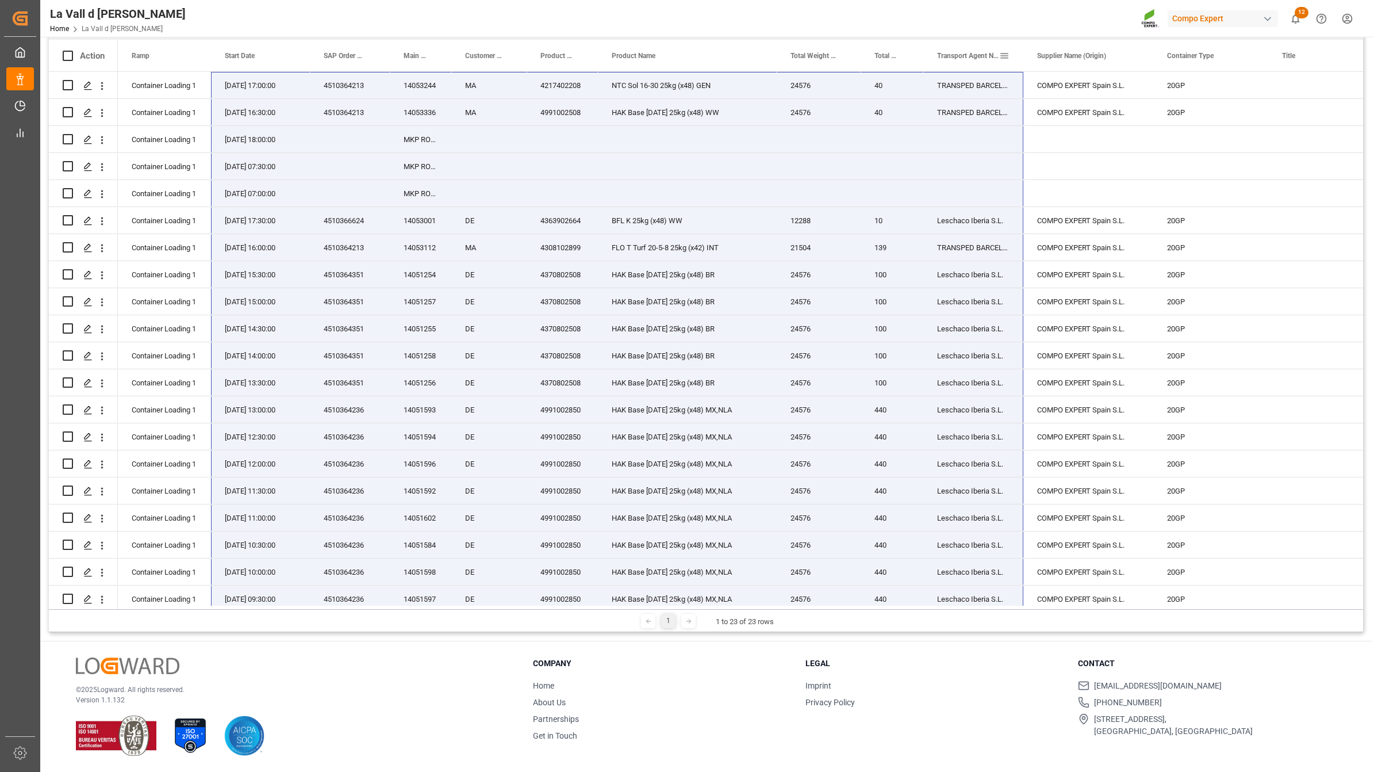
drag, startPoint x: 223, startPoint y: 589, endPoint x: 938, endPoint y: 56, distance: 892.5
click at [938, 56] on div "Action Ramp Start Date SAP Order Number" at bounding box center [706, 324] width 1314 height 569
click at [843, 320] on span "Copy" at bounding box center [877, 326] width 90 height 22
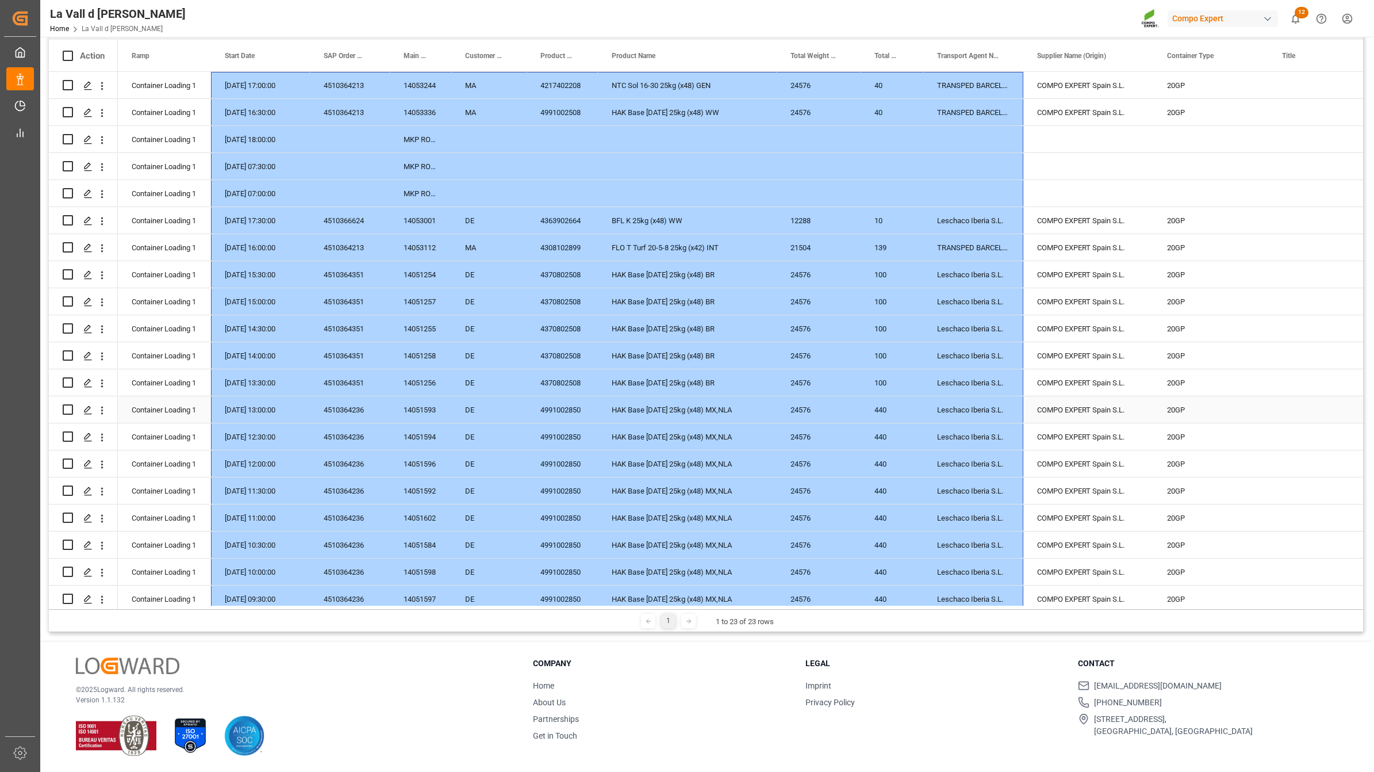
scroll to position [91, 0]
